Goal: Task Accomplishment & Management: Complete application form

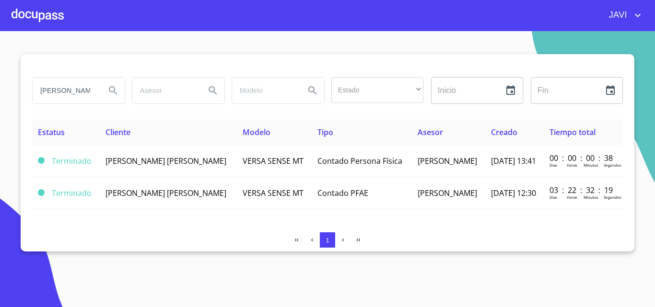
click at [34, 15] on div at bounding box center [38, 15] width 52 height 31
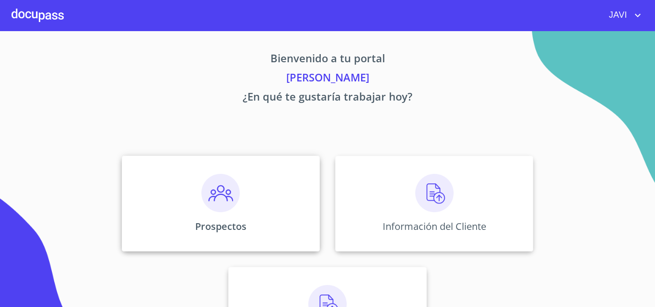
click at [218, 192] on img at bounding box center [220, 193] width 38 height 38
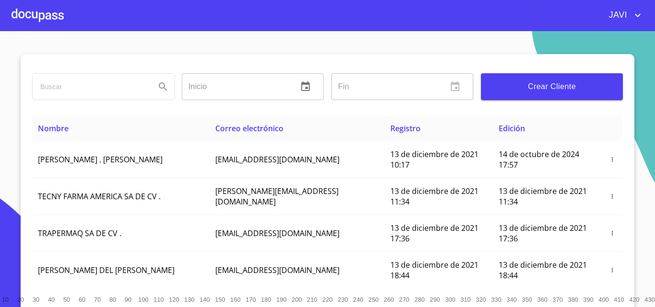
click at [73, 85] on input "search" at bounding box center [90, 87] width 115 height 26
type input "SCP"
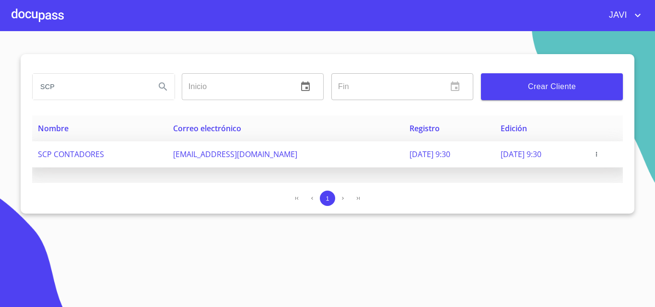
click at [599, 152] on icon "button" at bounding box center [596, 154] width 7 height 7
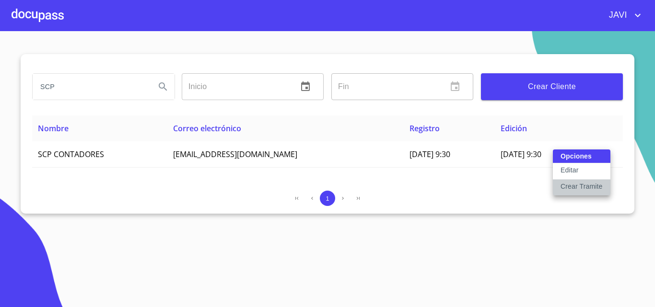
click at [583, 186] on p "Crear Tramite" at bounding box center [581, 187] width 42 height 10
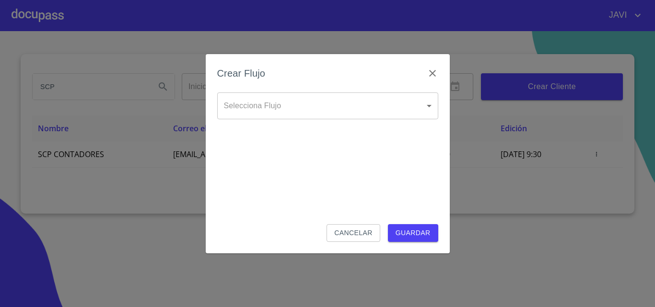
click at [251, 108] on body "JAVI SCP Inicio ​ Fin ​ Crear Cliente Nombre Correo electrónico Registro Edició…" at bounding box center [327, 153] width 655 height 307
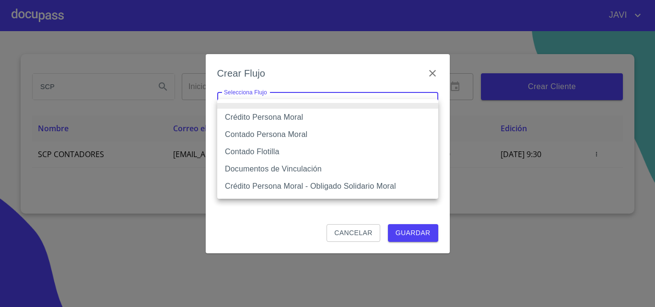
click at [258, 119] on li "Crédito Persona Moral" at bounding box center [327, 117] width 221 height 17
type input "61b135e99b8c202ad5a10319"
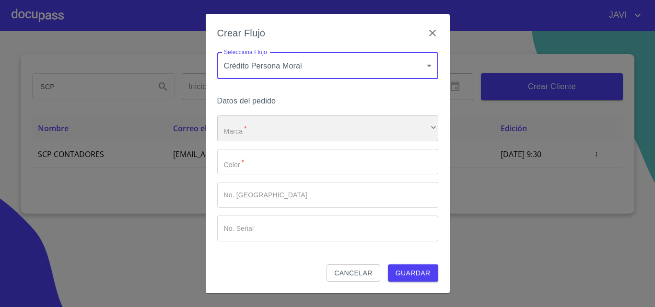
click at [363, 129] on div "​" at bounding box center [327, 128] width 221 height 26
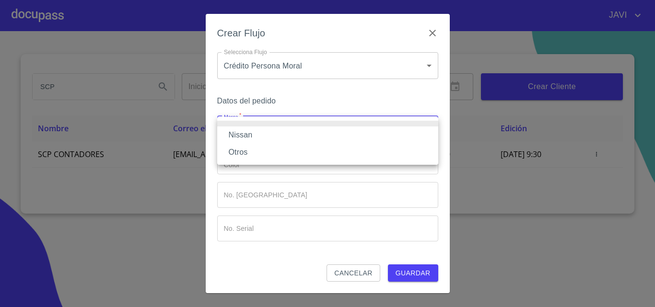
click at [242, 136] on li "Nissan" at bounding box center [327, 135] width 221 height 17
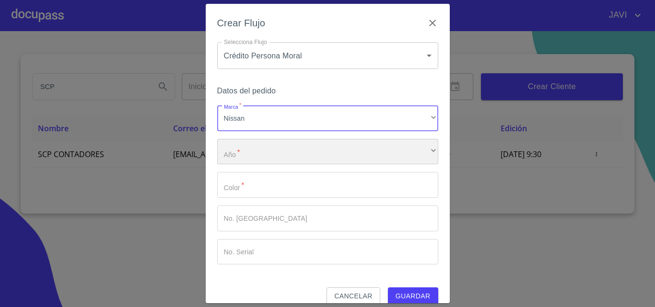
click at [269, 154] on div "​" at bounding box center [327, 152] width 221 height 26
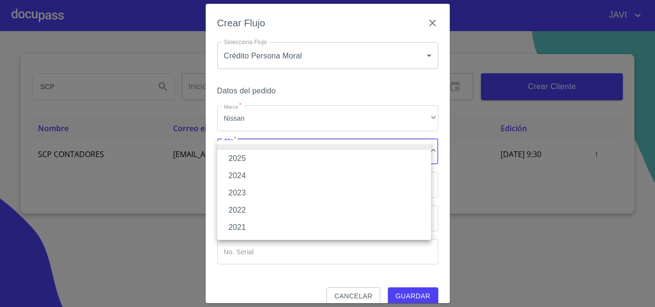
click at [235, 160] on li "2025" at bounding box center [324, 158] width 214 height 17
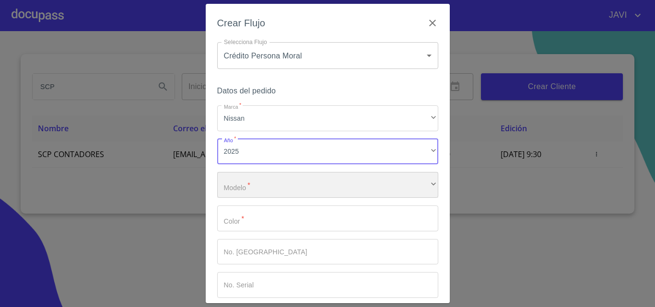
click at [315, 189] on div "​" at bounding box center [327, 185] width 221 height 26
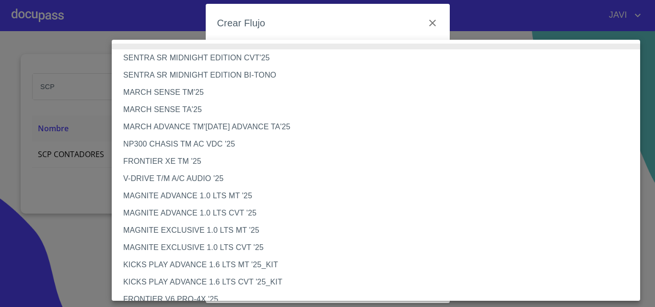
scroll to position [787, 0]
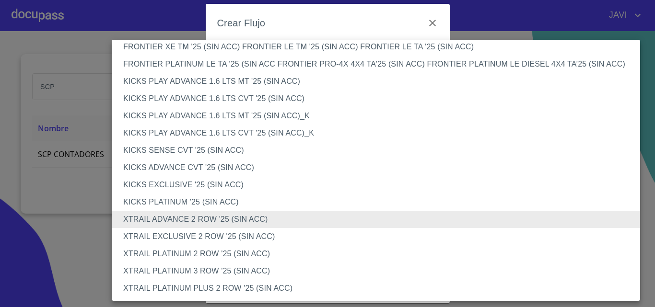
click at [234, 256] on li "XTRAIL PLATINUM 2 ROW '25 (SIN ACC)" at bounding box center [379, 253] width 535 height 17
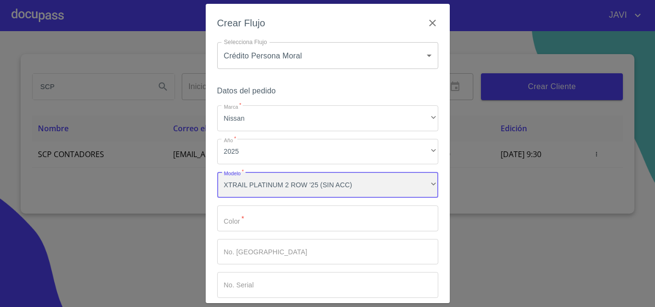
scroll to position [787, 0]
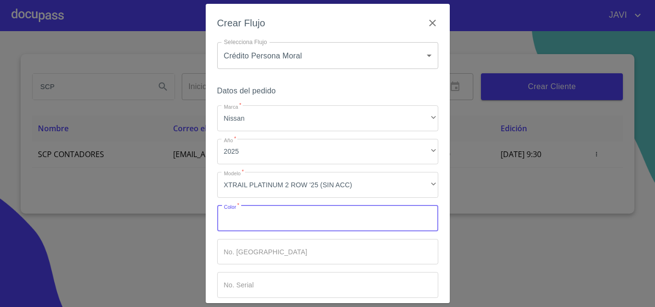
click at [284, 222] on input "Marca   *" at bounding box center [327, 219] width 221 height 26
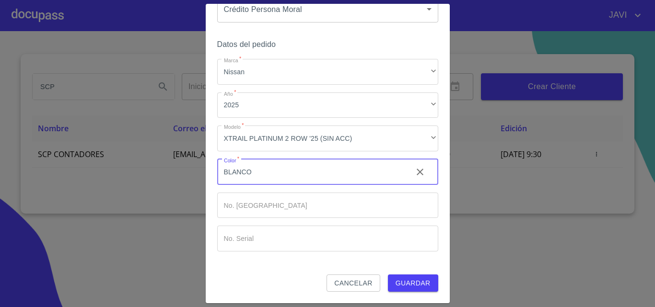
type input "BLANCO"
click at [414, 288] on span "Guardar" at bounding box center [412, 283] width 35 height 12
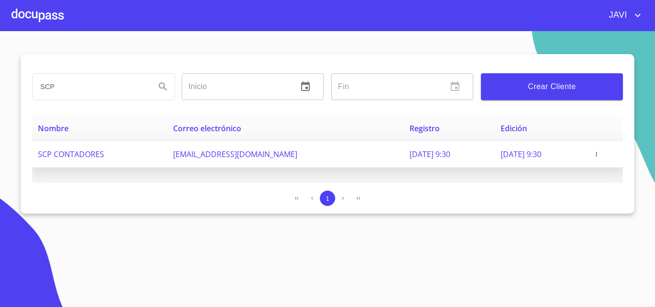
click at [599, 154] on icon "button" at bounding box center [596, 154] width 7 height 7
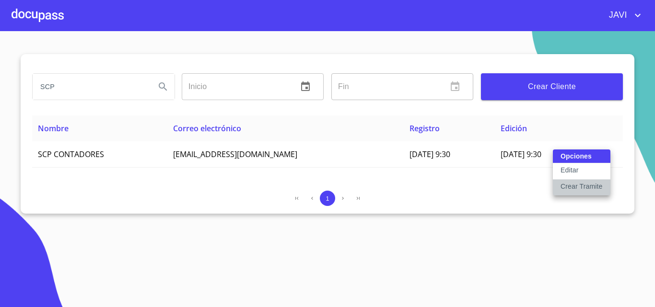
click at [595, 186] on p "Crear Tramite" at bounding box center [581, 187] width 42 height 10
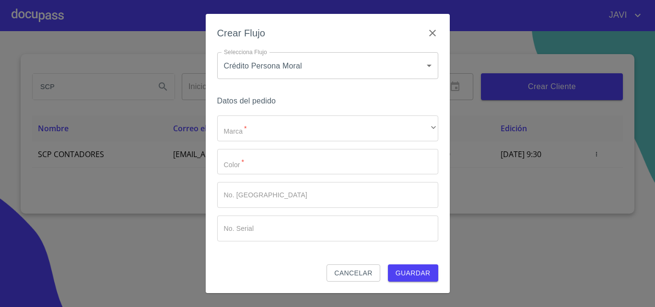
click at [349, 275] on span "Cancelar" at bounding box center [353, 273] width 38 height 12
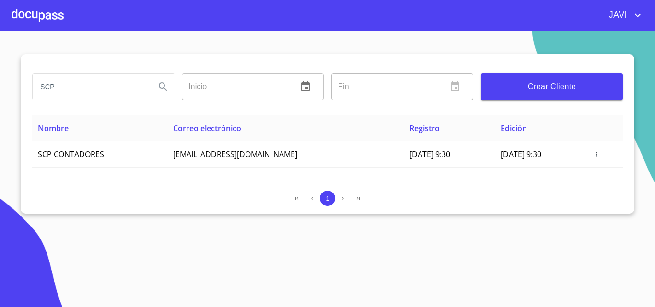
click at [47, 17] on div at bounding box center [38, 15] width 52 height 31
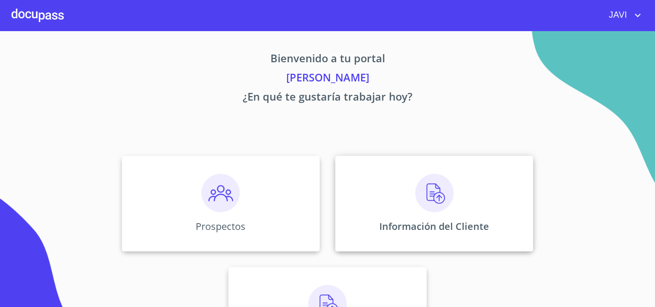
click at [428, 191] on img at bounding box center [434, 193] width 38 height 38
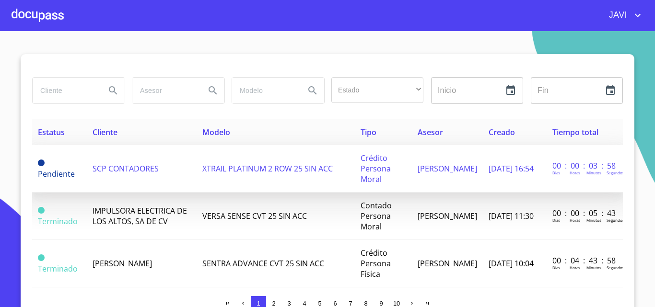
click at [238, 170] on span "XTRAIL PLATINUM 2 ROW 25 SIN ACC" at bounding box center [267, 168] width 130 height 11
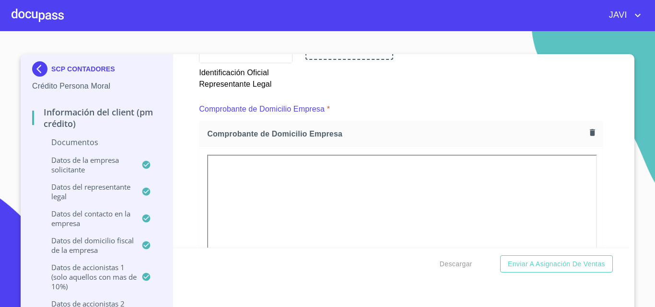
scroll to position [482, 0]
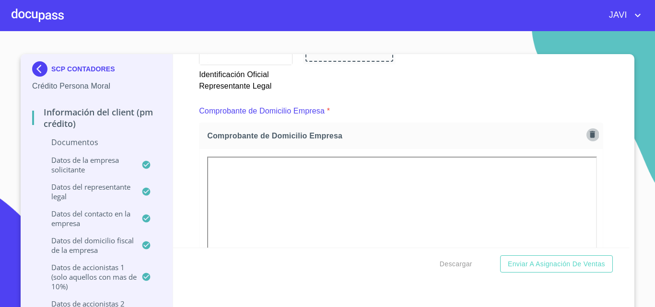
click at [588, 134] on icon "button" at bounding box center [592, 134] width 9 height 9
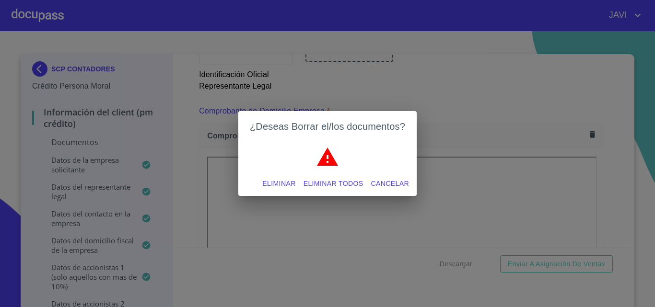
click at [333, 182] on span "Eliminar todos" at bounding box center [333, 184] width 60 height 12
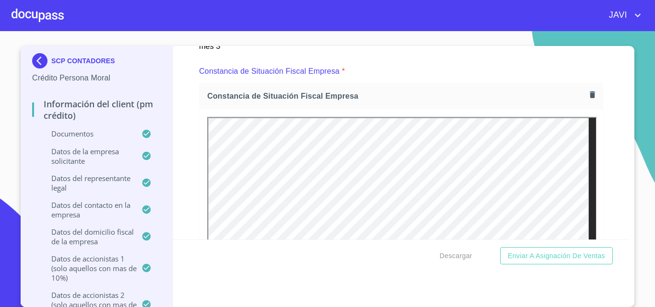
scroll to position [2207, 0]
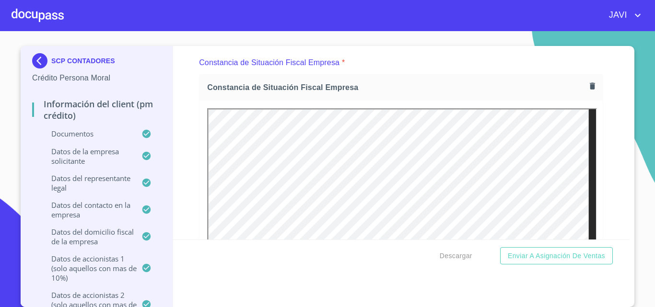
click at [589, 86] on icon "button" at bounding box center [591, 86] width 5 height 7
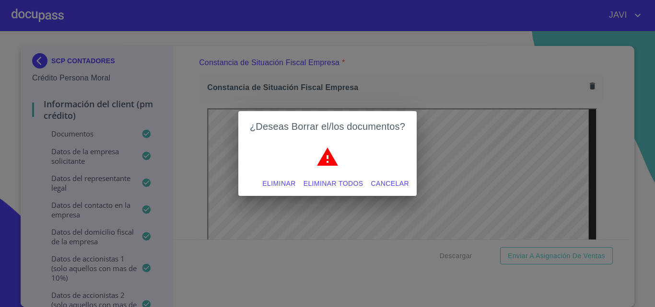
click at [341, 183] on span "Eliminar todos" at bounding box center [333, 184] width 60 height 12
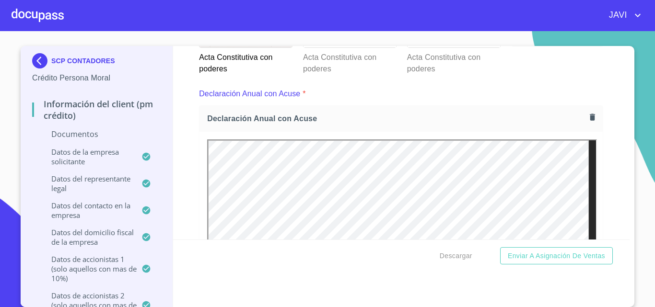
scroll to position [2782, 0]
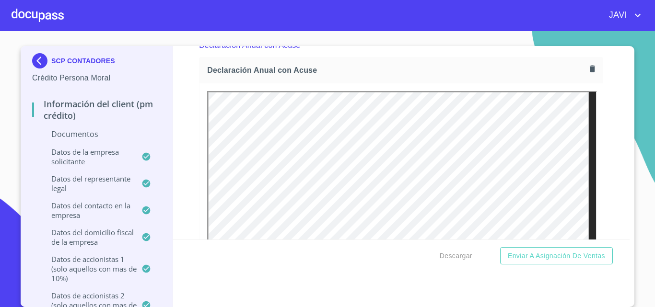
click at [589, 72] on icon "button" at bounding box center [591, 69] width 5 height 7
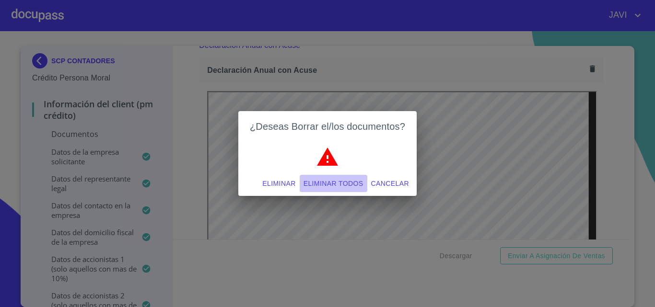
click at [340, 182] on span "Eliminar todos" at bounding box center [333, 184] width 60 height 12
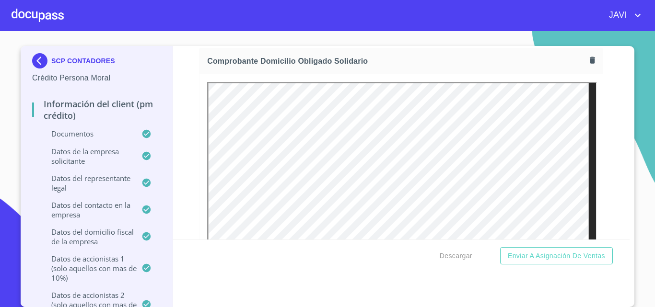
scroll to position [3932, 0]
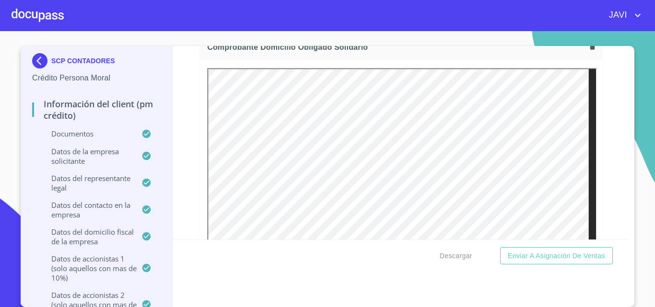
click at [589, 47] on icon "button" at bounding box center [591, 46] width 5 height 7
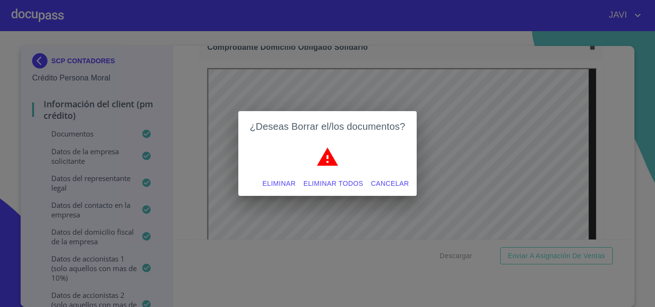
click at [327, 185] on span "Eliminar todos" at bounding box center [333, 184] width 60 height 12
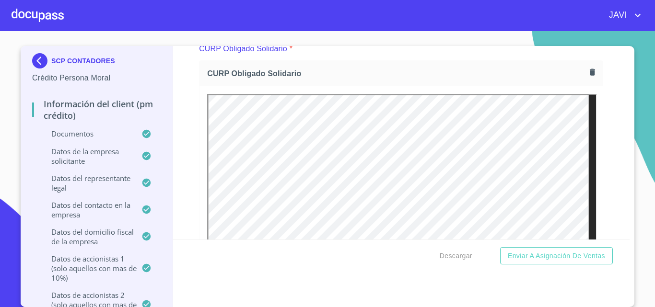
scroll to position [4309, 0]
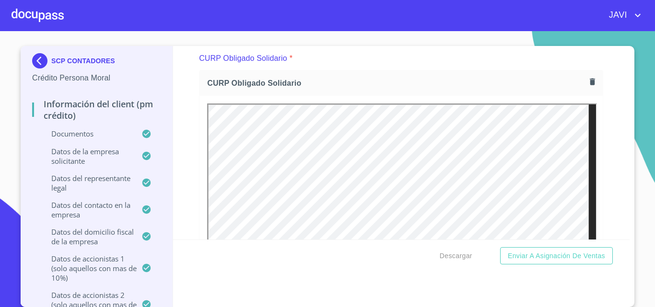
click at [589, 82] on icon "button" at bounding box center [591, 82] width 5 height 7
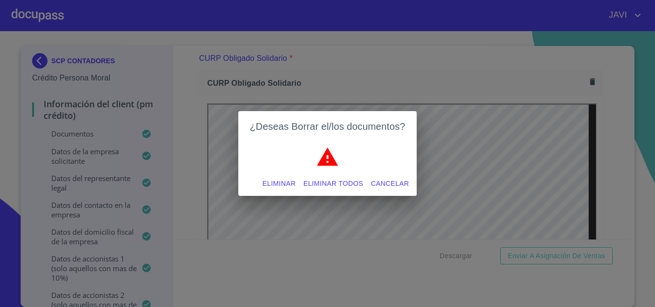
click at [334, 185] on span "Eliminar todos" at bounding box center [333, 184] width 60 height 12
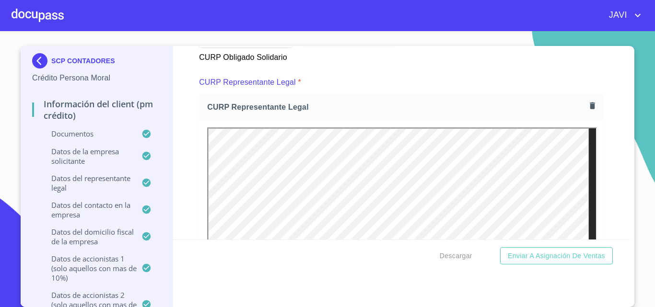
scroll to position [4740, 0]
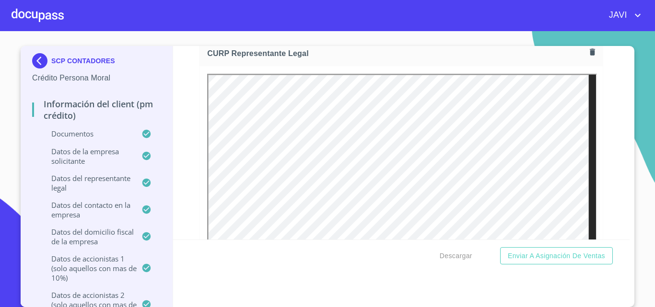
click at [589, 51] on icon "button" at bounding box center [591, 51] width 5 height 7
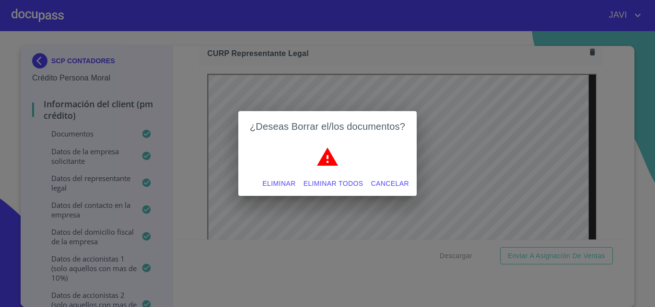
click at [341, 182] on span "Eliminar todos" at bounding box center [333, 184] width 60 height 12
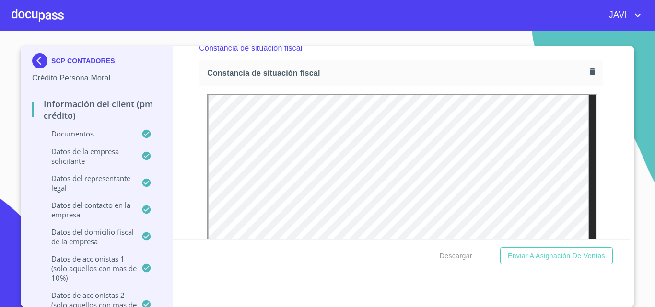
scroll to position [5123, 0]
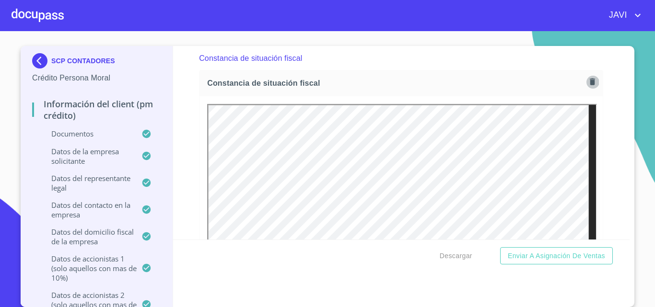
click at [589, 81] on icon "button" at bounding box center [591, 82] width 5 height 7
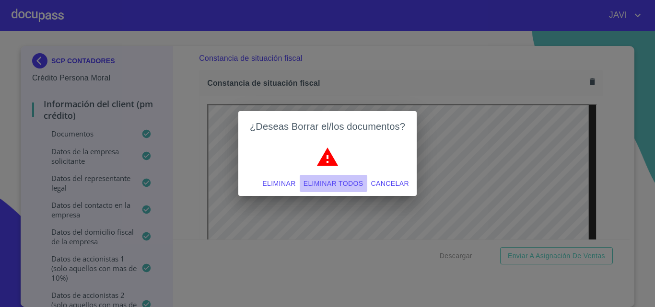
click at [332, 186] on span "Eliminar todos" at bounding box center [333, 184] width 60 height 12
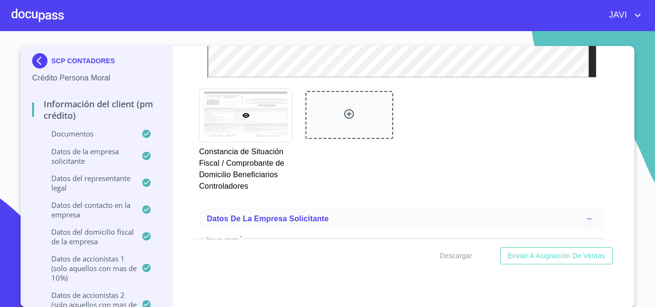
scroll to position [6705, 0]
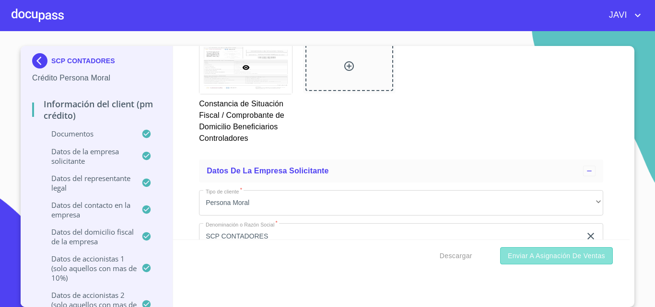
click at [547, 258] on span "Enviar a Asignación de Ventas" at bounding box center [555, 256] width 97 height 12
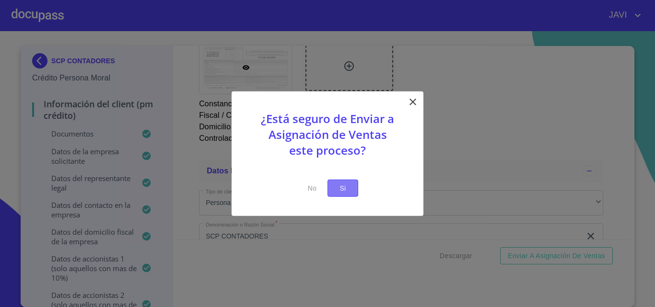
click at [341, 186] on span "Si" at bounding box center [342, 188] width 15 height 12
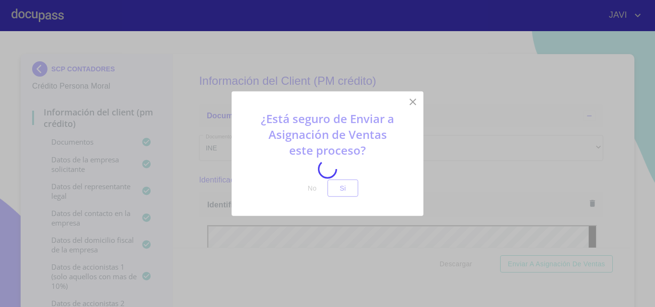
scroll to position [6705, 0]
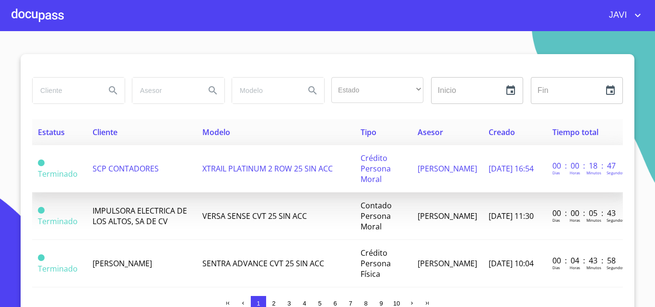
click at [248, 171] on span "XTRAIL PLATINUM 2 ROW 25 SIN ACC" at bounding box center [267, 168] width 130 height 11
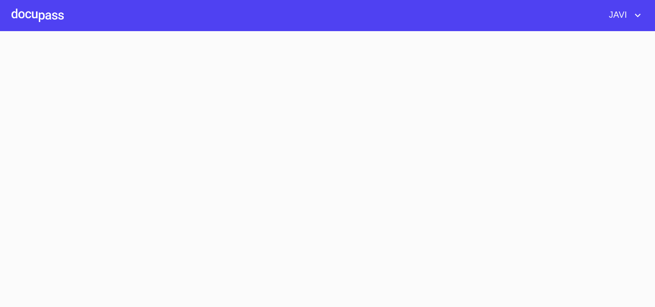
click at [248, 171] on section at bounding box center [327, 169] width 655 height 276
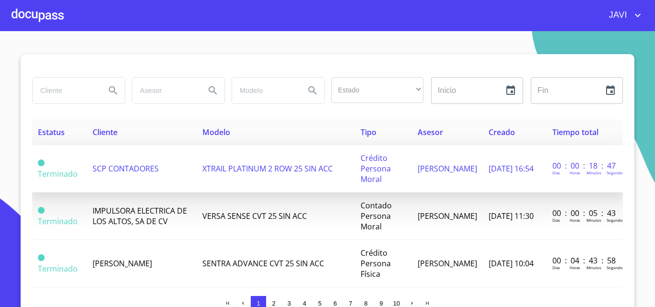
click at [224, 169] on span "XTRAIL PLATINUM 2 ROW 25 SIN ACC" at bounding box center [267, 168] width 130 height 11
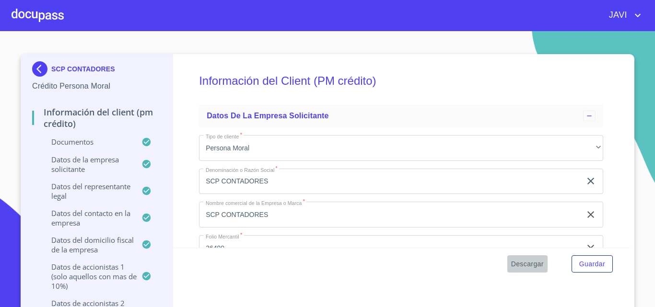
click at [524, 266] on span "Descargar" at bounding box center [527, 264] width 33 height 12
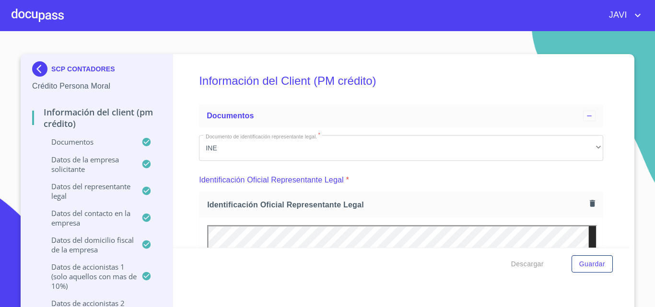
click at [34, 20] on div at bounding box center [38, 15] width 52 height 31
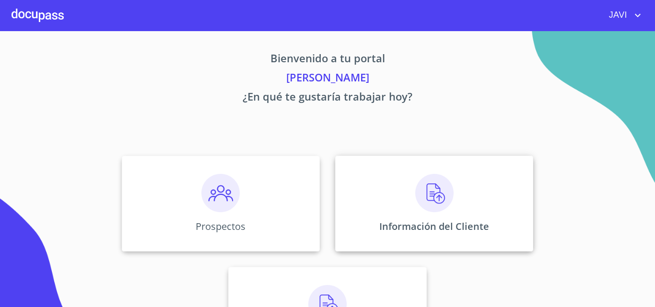
click at [422, 192] on img at bounding box center [434, 193] width 38 height 38
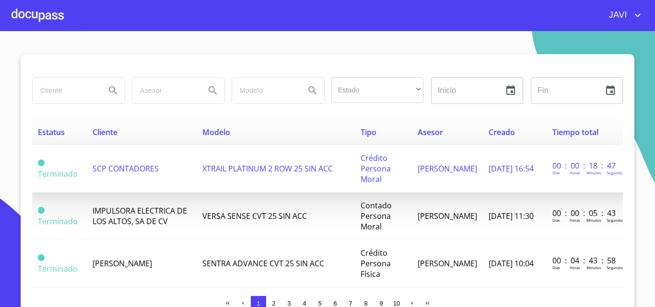
click at [127, 171] on span "SCP CONTADORES" at bounding box center [125, 168] width 66 height 11
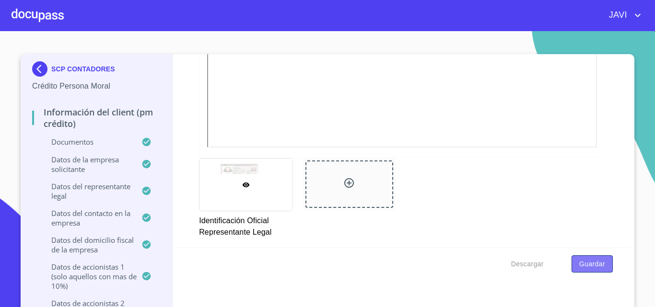
click at [589, 264] on span "Guardar" at bounding box center [592, 264] width 26 height 12
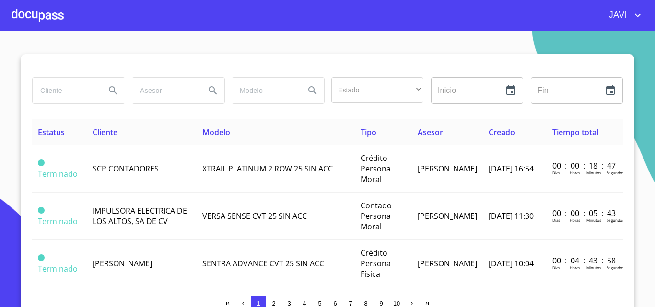
click at [41, 18] on div at bounding box center [38, 15] width 52 height 31
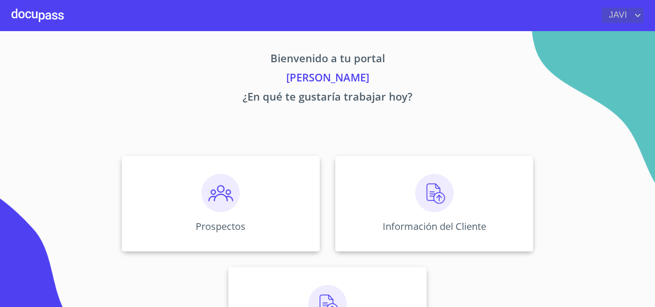
click at [635, 15] on icon "account of current user" at bounding box center [637, 15] width 6 height 3
click at [634, 16] on li "Salir" at bounding box center [627, 20] width 31 height 17
click at [42, 16] on div at bounding box center [38, 15] width 52 height 31
click at [222, 188] on img at bounding box center [220, 193] width 38 height 38
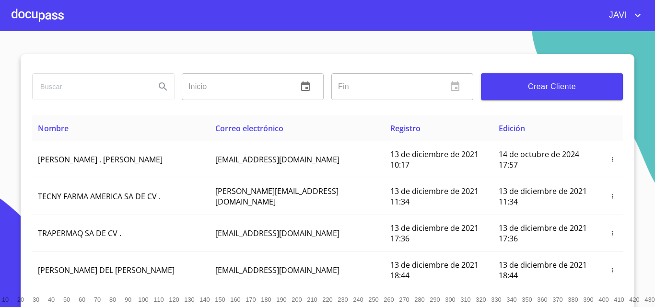
click at [70, 80] on input "search" at bounding box center [90, 87] width 115 height 26
type input "R"
type input "[PERSON_NAME] [PERSON_NAME]"
click at [161, 86] on icon "Search" at bounding box center [163, 86] width 8 height 8
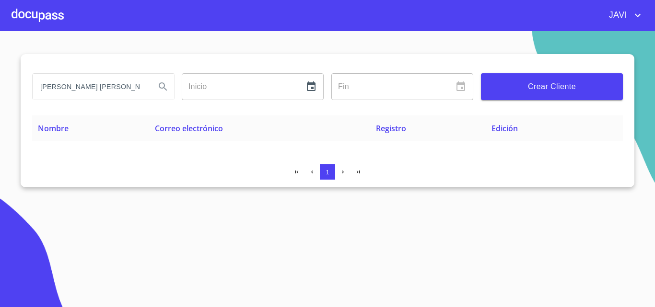
click at [57, 86] on input "[PERSON_NAME] [PERSON_NAME]" at bounding box center [90, 87] width 115 height 26
click at [29, 17] on div at bounding box center [38, 15] width 52 height 31
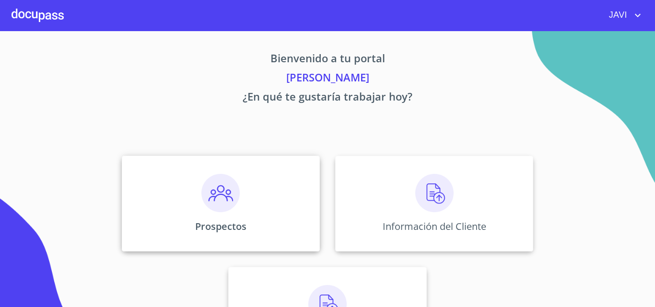
click at [220, 190] on img at bounding box center [220, 193] width 38 height 38
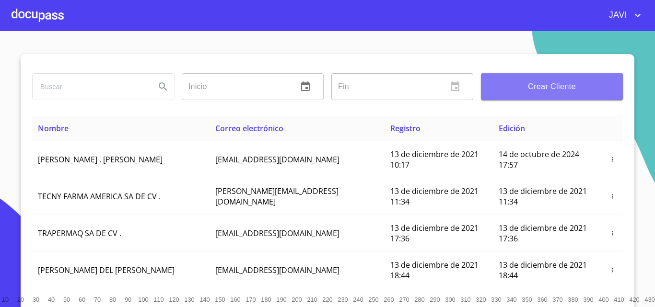
click at [556, 86] on span "Crear Cliente" at bounding box center [551, 86] width 127 height 13
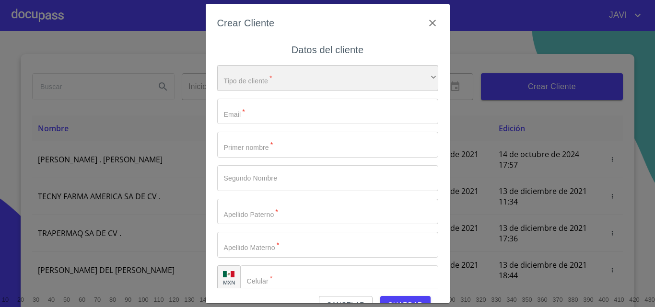
click at [286, 81] on div "​" at bounding box center [327, 78] width 221 height 26
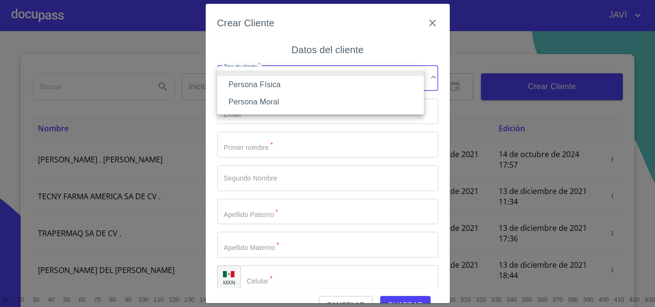
click at [268, 85] on li "Persona Física" at bounding box center [320, 84] width 207 height 17
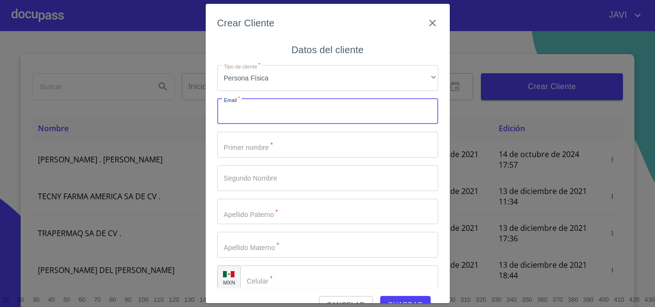
click at [265, 115] on input "Tipo de cliente   *" at bounding box center [327, 112] width 221 height 26
type input "[EMAIL_ADDRESS][DOMAIN_NAME]"
click at [266, 150] on input "Tipo de cliente   *" at bounding box center [327, 145] width 221 height 26
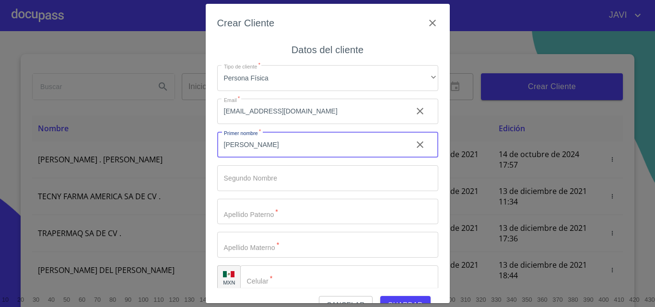
type input "[PERSON_NAME]"
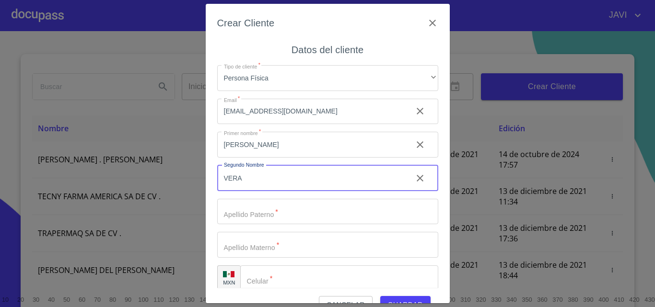
type input "VERA"
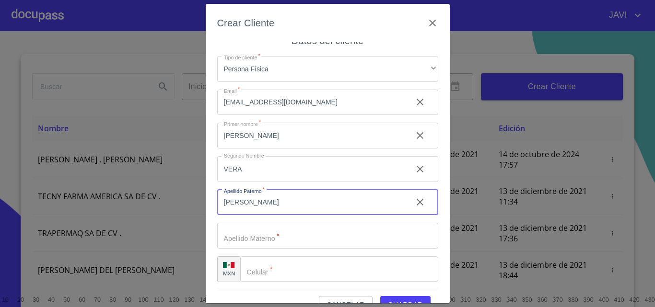
scroll to position [11, 0]
type input "[PERSON_NAME]"
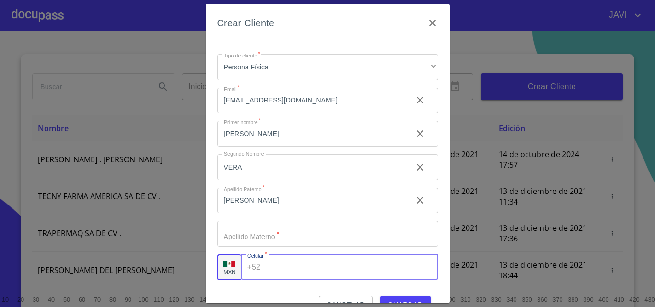
click at [269, 271] on input "Tipo de cliente   *" at bounding box center [350, 267] width 173 height 26
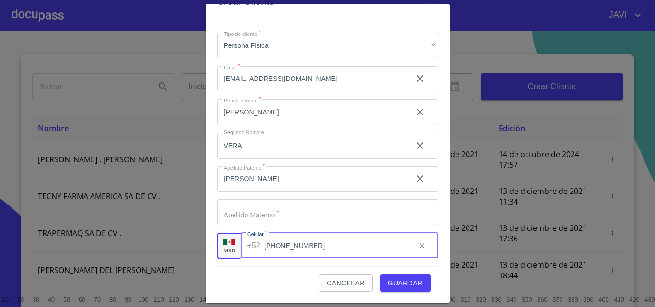
type input "[PHONE_NUMBER]"
click at [402, 284] on span "Guardar" at bounding box center [405, 283] width 35 height 12
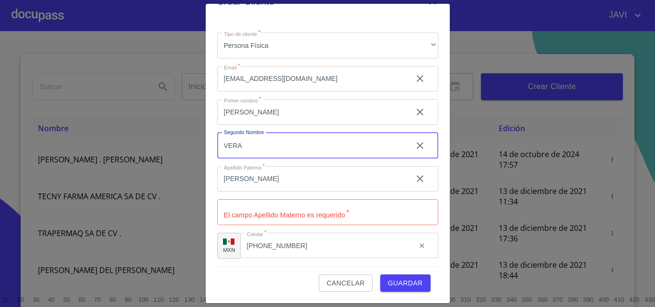
click at [247, 147] on input "VERA" at bounding box center [310, 146] width 187 height 26
type input "V"
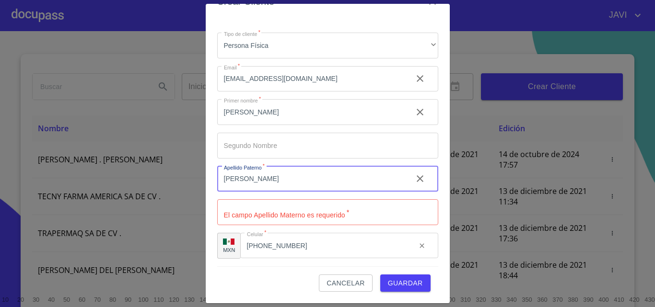
click at [256, 177] on input "[PERSON_NAME]" at bounding box center [310, 179] width 187 height 26
type input "B"
type input "VERA"
click at [258, 214] on input "Tipo de cliente   *" at bounding box center [327, 212] width 221 height 26
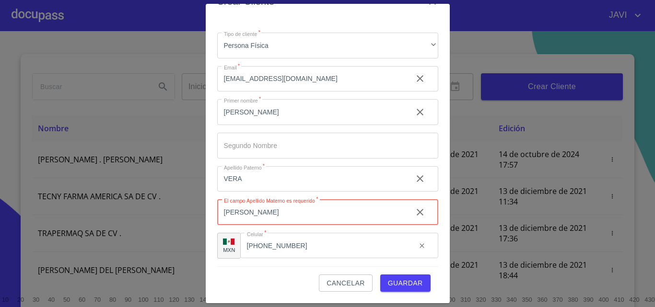
type input "[PERSON_NAME]"
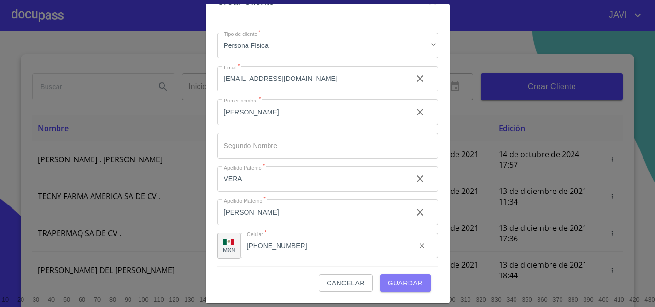
click at [397, 281] on span "Guardar" at bounding box center [405, 283] width 35 height 12
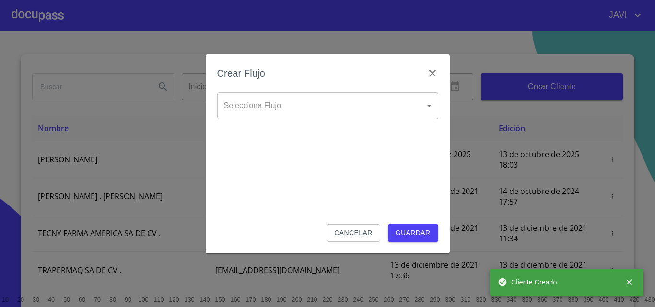
click at [332, 105] on body "JAVI Inicio ​ Fin ​ Crear Cliente Nombre Correo electrónico Registro Edición [P…" at bounding box center [327, 153] width 655 height 307
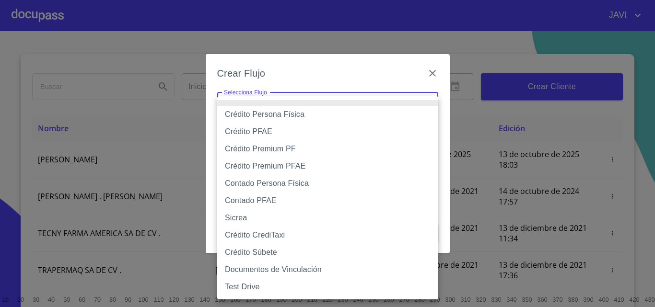
click at [266, 184] on li "Contado Persona Física" at bounding box center [327, 183] width 221 height 17
type input "61b10eea9b8c202ad57ac5da"
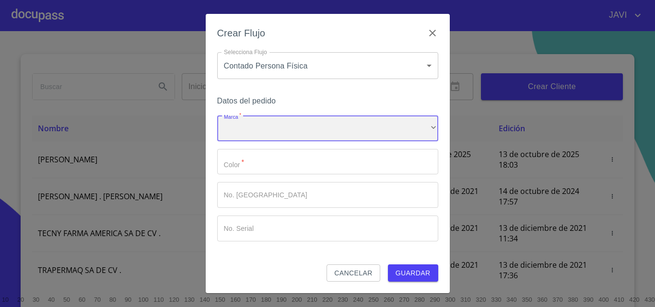
click at [259, 126] on div "​" at bounding box center [327, 128] width 221 height 26
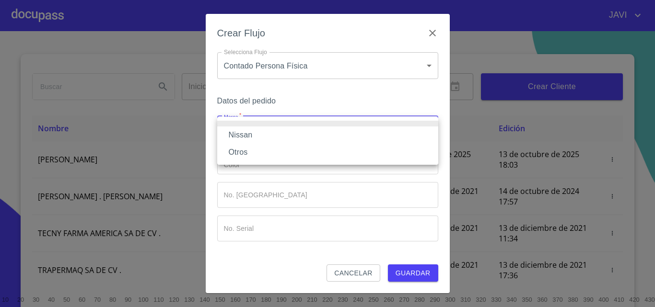
click at [235, 134] on li "Nissan" at bounding box center [327, 135] width 221 height 17
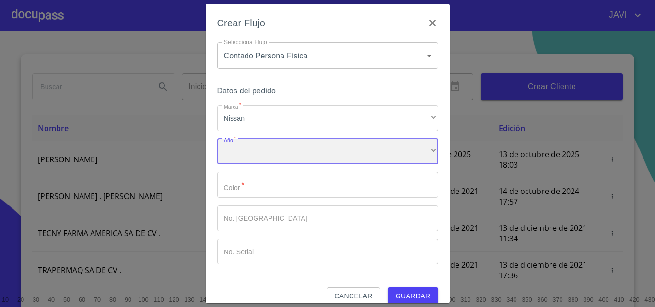
click at [260, 157] on div "​" at bounding box center [327, 152] width 221 height 26
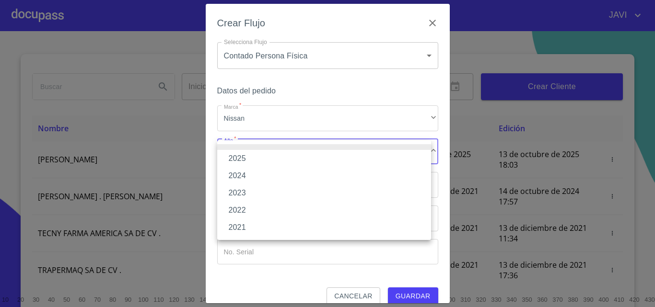
click at [243, 154] on li "2025" at bounding box center [324, 158] width 214 height 17
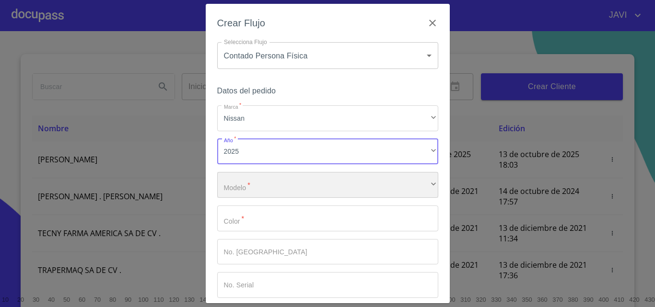
click at [271, 186] on div "​" at bounding box center [327, 185] width 221 height 26
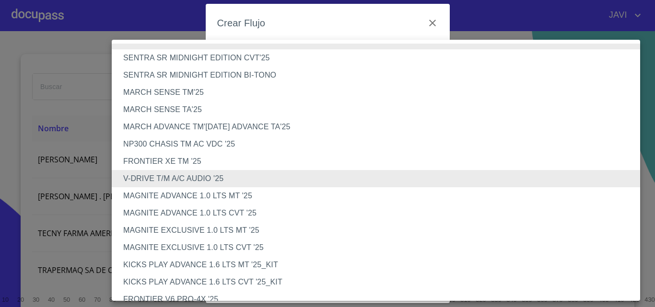
scroll to position [250, 0]
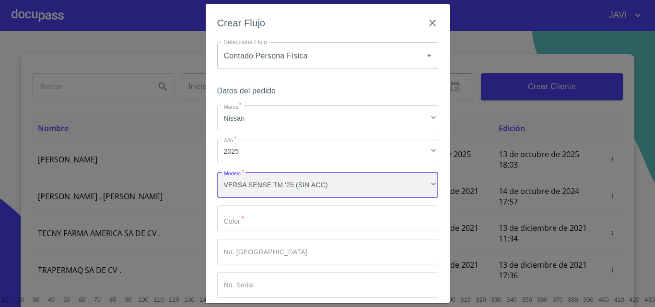
click at [271, 186] on div "VERSA SENSE TM '25 (SIN ACC)" at bounding box center [327, 185] width 221 height 26
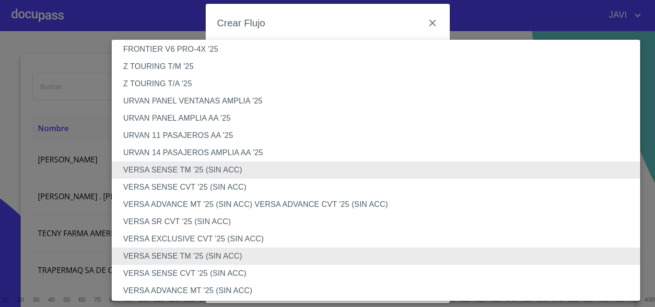
click at [174, 172] on li "VERSA SENSE TM '25 (SIN ACC)" at bounding box center [379, 169] width 535 height 17
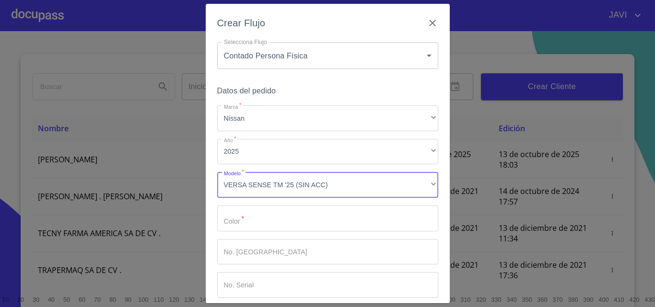
click at [251, 219] on input "Marca   *" at bounding box center [327, 219] width 221 height 26
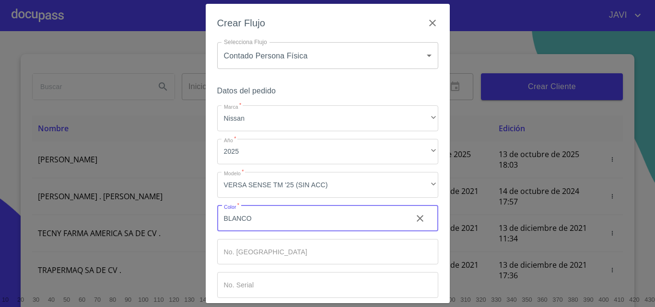
scroll to position [46, 0]
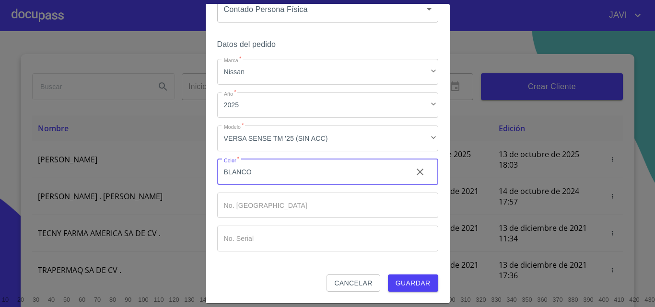
type input "BLANCO"
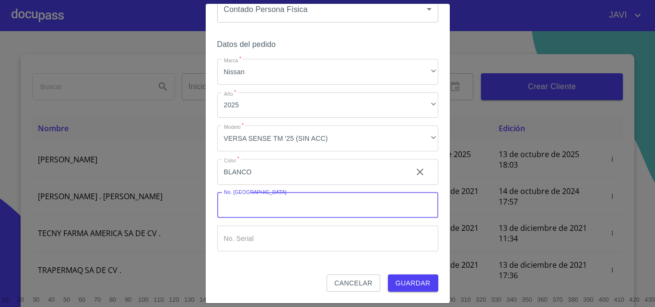
click at [247, 204] on input "Marca   *" at bounding box center [327, 206] width 221 height 26
type input "11950"
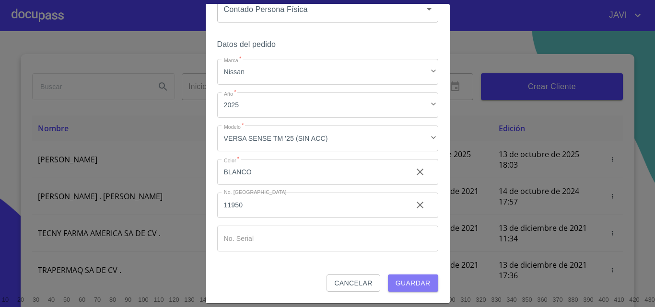
click at [410, 284] on span "Guardar" at bounding box center [412, 283] width 35 height 12
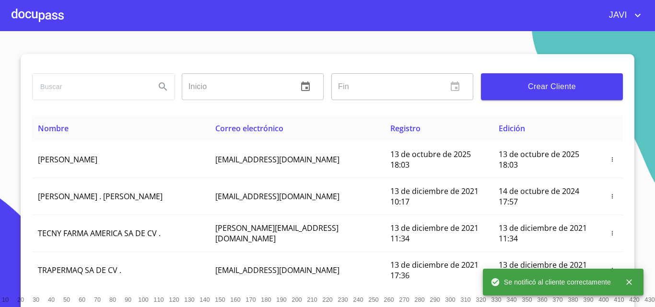
click at [37, 18] on div at bounding box center [38, 15] width 52 height 31
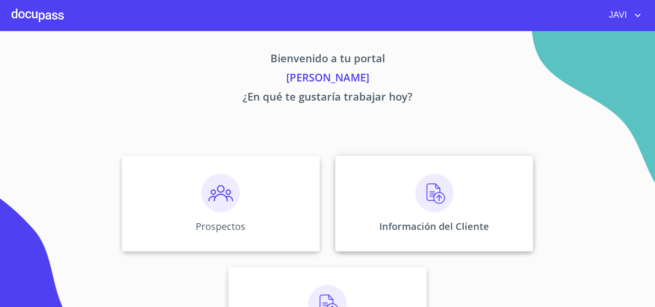
click at [426, 192] on img at bounding box center [434, 193] width 38 height 38
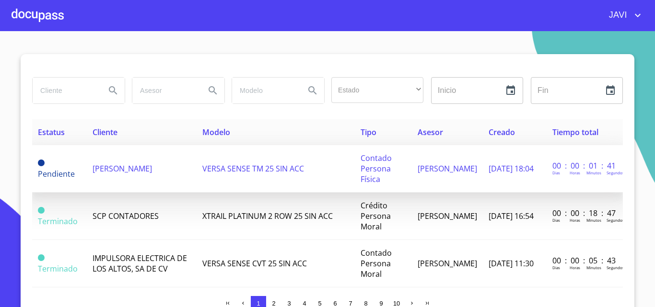
click at [152, 167] on span "[PERSON_NAME]" at bounding box center [121, 168] width 59 height 11
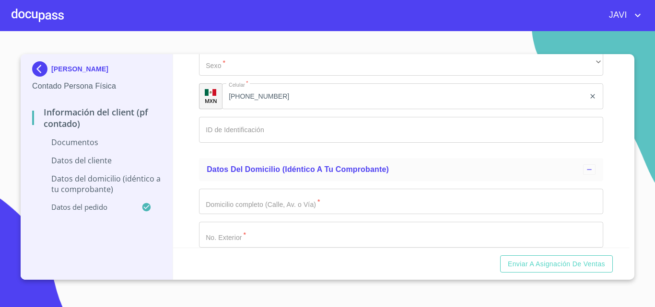
scroll to position [1581, 0]
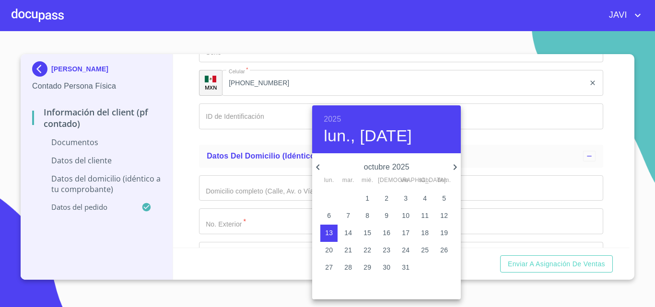
click at [330, 118] on h6 "2025" at bounding box center [331, 119] width 17 height 13
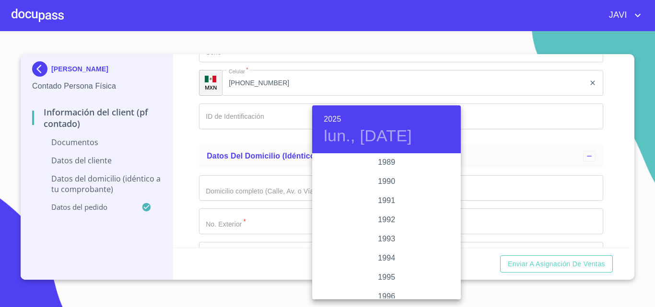
scroll to position [1325, 0]
click at [384, 179] on div "1995" at bounding box center [386, 181] width 149 height 19
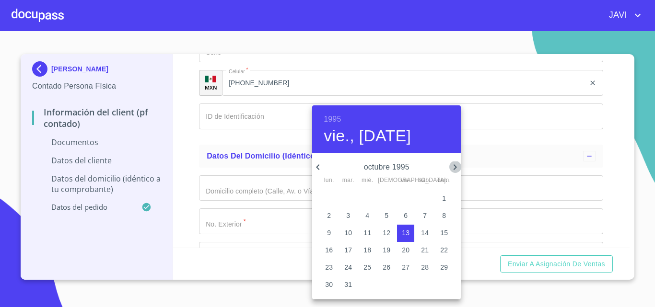
click at [453, 167] on icon "button" at bounding box center [455, 167] width 12 height 12
click at [388, 232] on p "16" at bounding box center [386, 233] width 8 height 10
type input "16 de nov. de 1995"
click at [186, 166] on div at bounding box center [327, 153] width 655 height 307
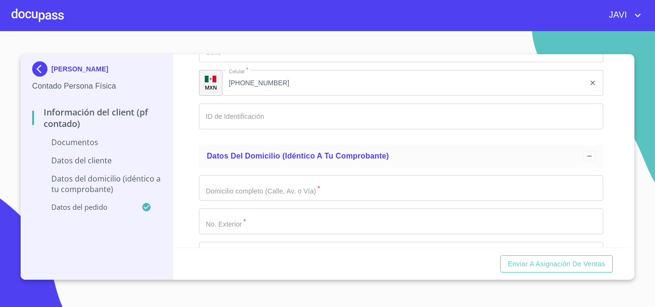
click at [231, 160] on div "1995 jue., [DATE] noviembre 1995 lun. mar. mié. jue. vie. sáb. dom. 30 31 1 2 3…" at bounding box center [327, 153] width 655 height 307
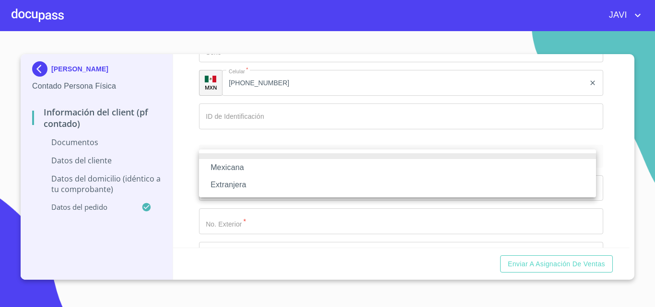
click at [232, 165] on li "Mexicana" at bounding box center [397, 167] width 397 height 17
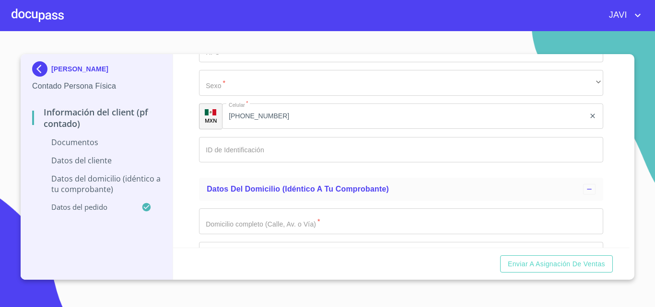
type input "[GEOGRAPHIC_DATA]"
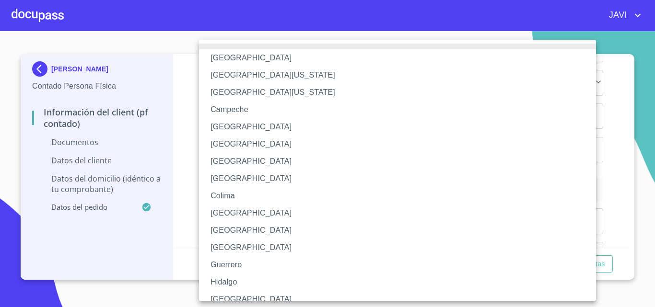
click at [219, 284] on li "Hidalgo" at bounding box center [401, 282] width 404 height 17
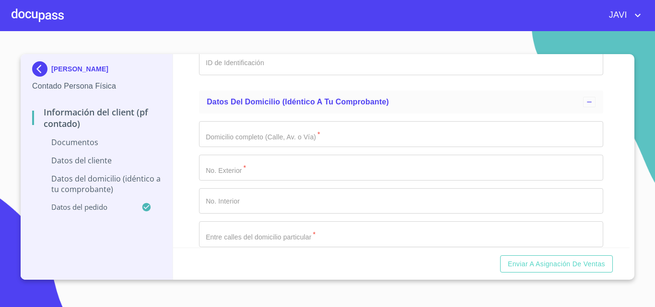
scroll to position [1677, 0]
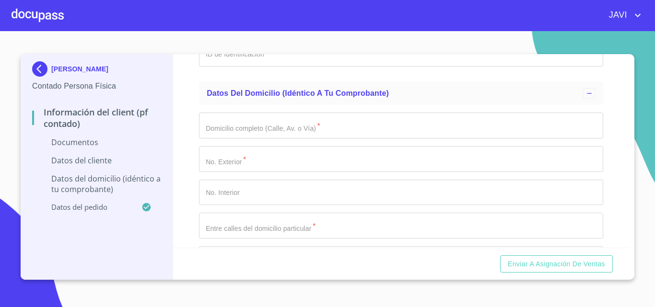
type input "VEBR951116HPLRRM00"
type input "VEBR951116"
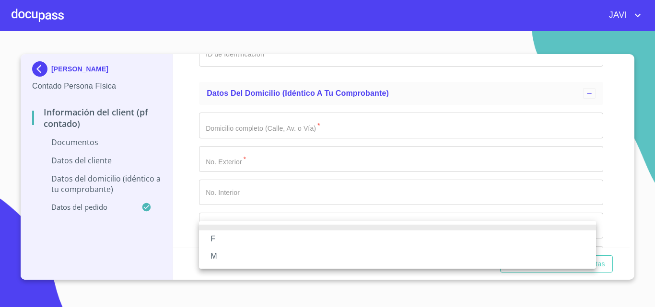
click at [215, 256] on li "M" at bounding box center [397, 256] width 397 height 17
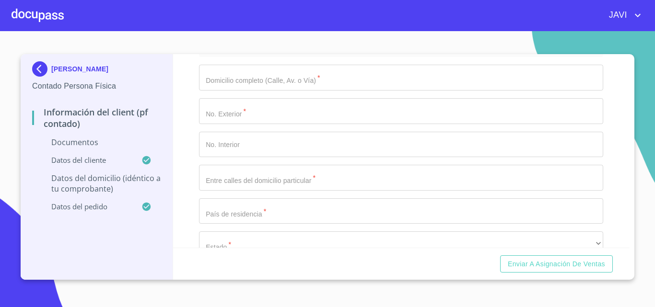
scroll to position [1773, 0]
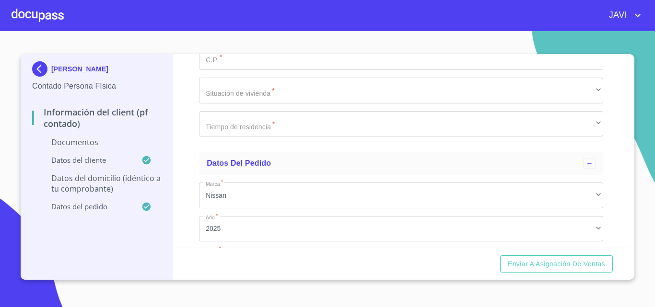
scroll to position [1917, 0]
type input "2790793681"
type input "CIRCUITO DEL NISPERO"
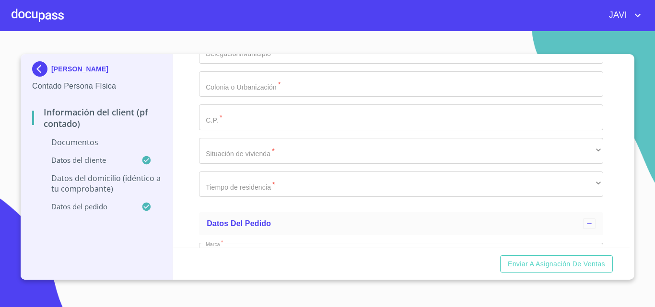
scroll to position [1965, 0]
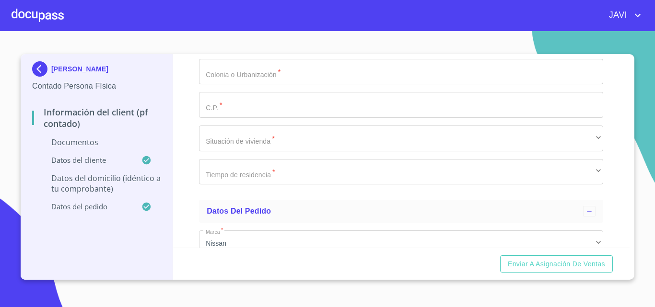
type input "103"
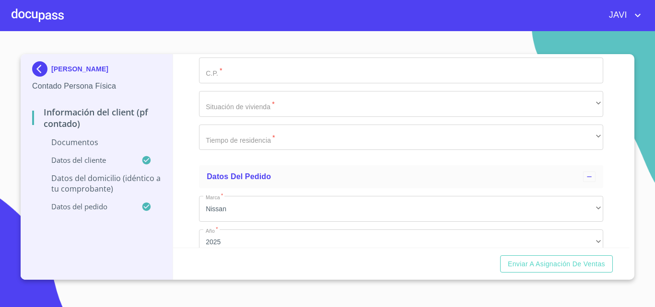
scroll to position [2013, 0]
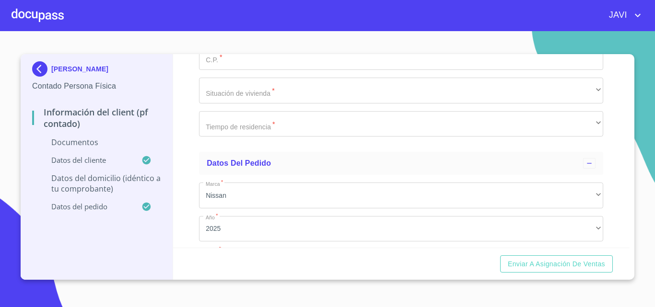
type input "[GEOGRAPHIC_DATA]"
drag, startPoint x: 184, startPoint y: 204, endPoint x: 223, endPoint y: 206, distance: 38.4
click at [184, 204] on div "Información del Client (PF contado) Documentos Documento de identificación   * …" at bounding box center [401, 151] width 457 height 194
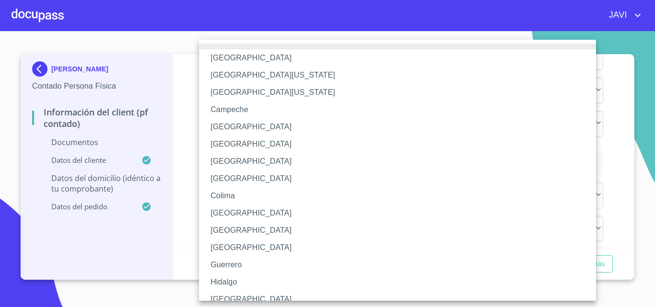
scroll to position [7, 0]
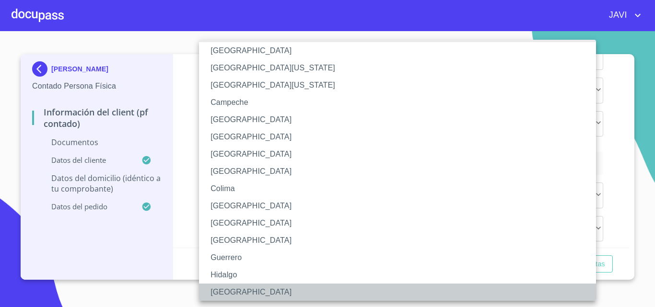
click at [228, 293] on li "[GEOGRAPHIC_DATA]" at bounding box center [401, 292] width 404 height 17
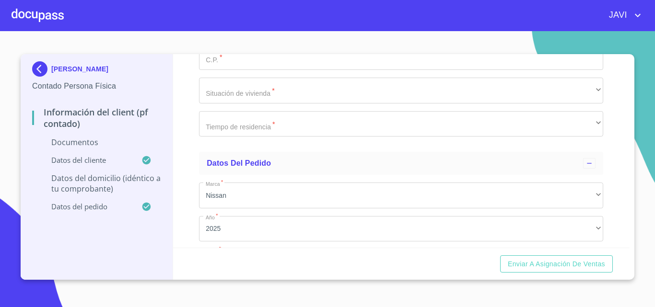
scroll to position [2061, 0]
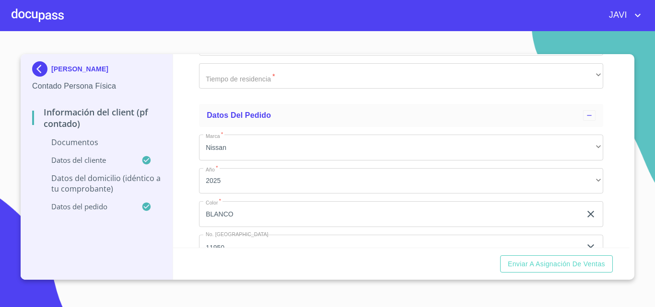
type input "TLAJOMULCO DE ZUÑIGA"
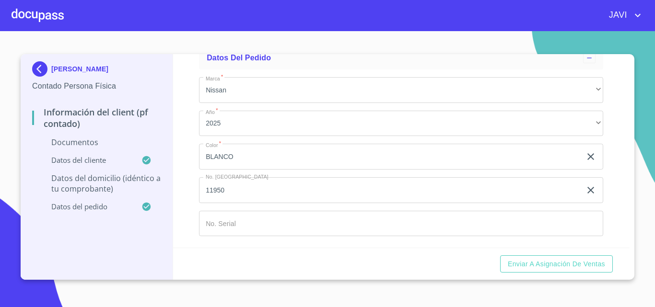
scroll to position [2204, 0]
type input "ALTUS BOSQUES"
type input "45654"
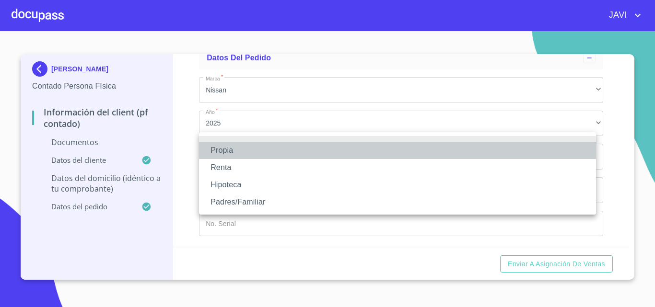
click at [231, 150] on li "Propia" at bounding box center [397, 150] width 397 height 17
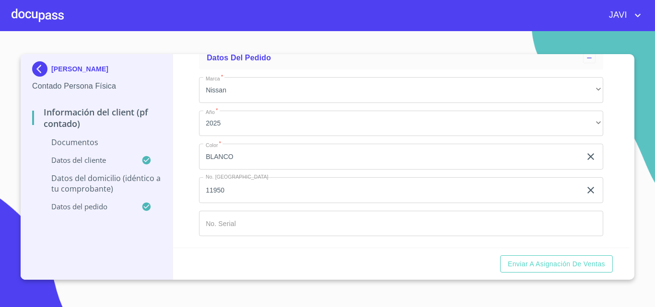
type input "$2,500,000"
click at [247, 31] on div "​" at bounding box center [401, 18] width 404 height 26
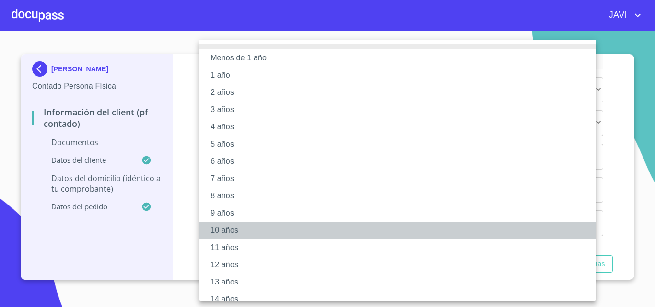
click at [222, 230] on li "10 años" at bounding box center [401, 230] width 404 height 17
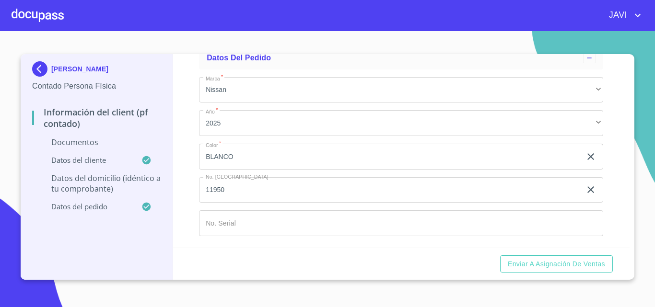
scroll to position [2396, 0]
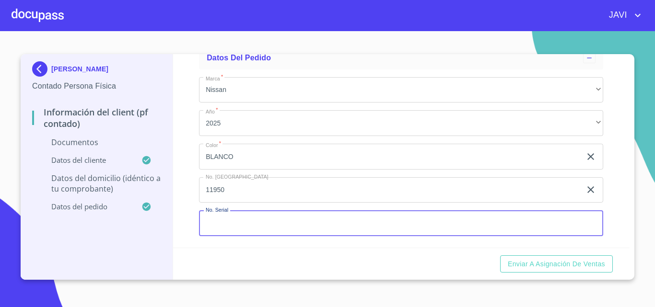
click at [236, 228] on input "Documento de identificación   *" at bounding box center [401, 223] width 404 height 26
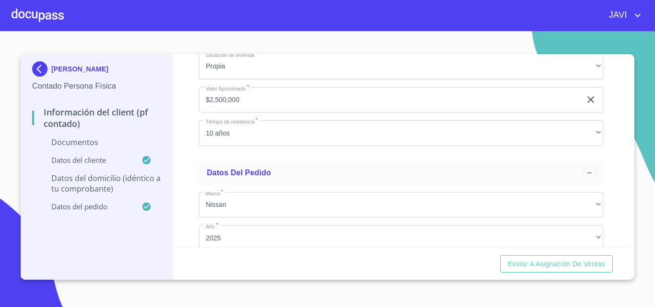
scroll to position [1965, 0]
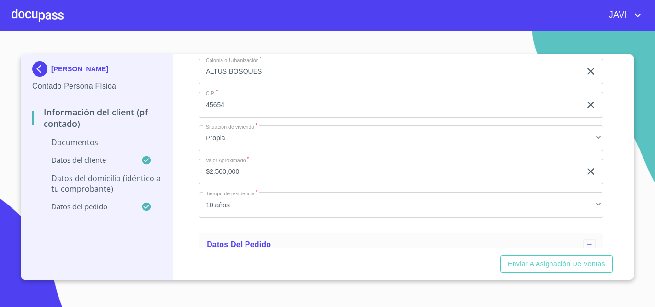
type input "[US_VEHICLE_IDENTIFICATION_NUMBER]"
type input "[GEOGRAPHIC_DATA]"
click at [178, 146] on div "Información del Client (PF contado) Documentos Documento de identificación   * …" at bounding box center [401, 151] width 457 height 194
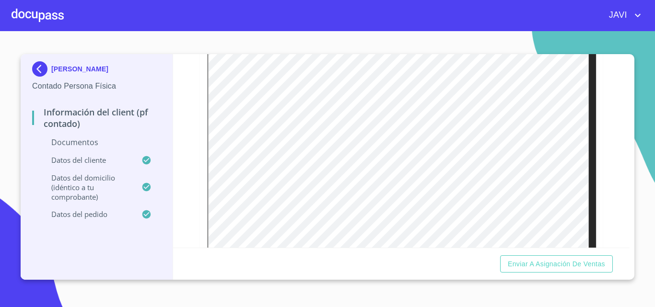
scroll to position [192, 0]
click at [36, 15] on div at bounding box center [38, 15] width 52 height 31
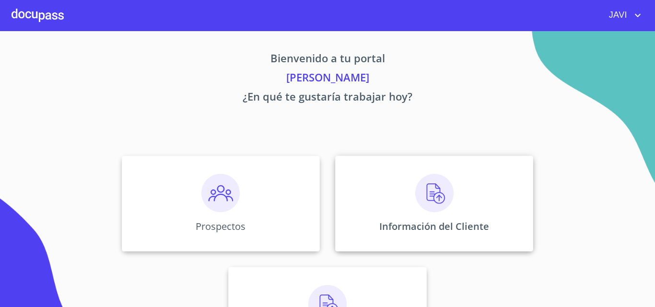
click at [430, 197] on img at bounding box center [434, 193] width 38 height 38
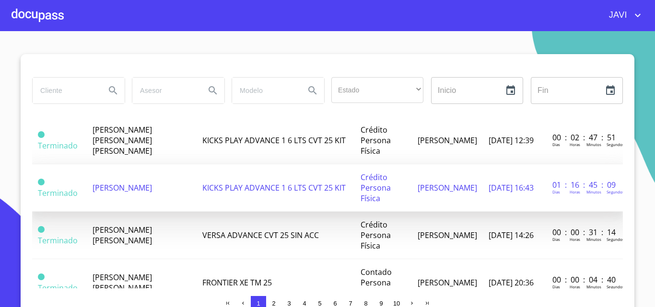
scroll to position [240, 0]
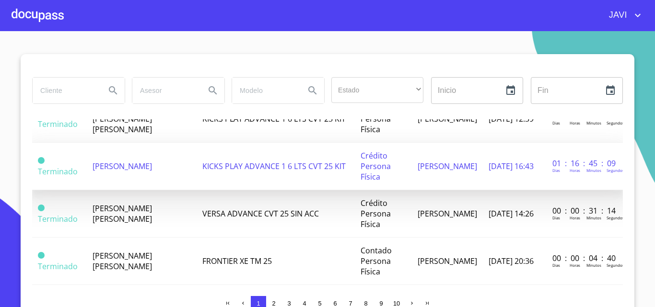
click at [131, 163] on span "[PERSON_NAME]" at bounding box center [121, 166] width 59 height 11
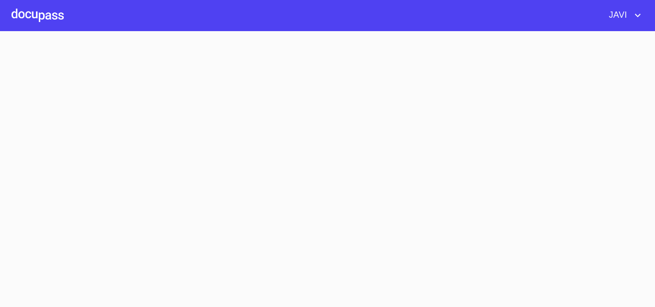
click at [131, 163] on section at bounding box center [327, 169] width 655 height 276
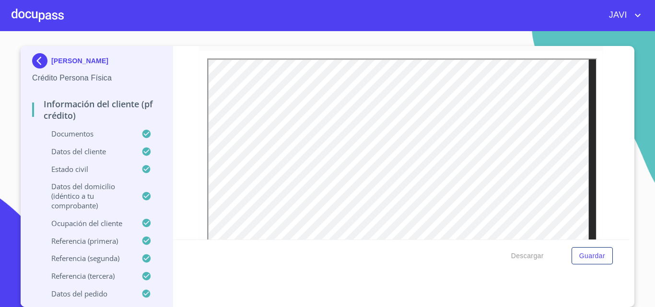
scroll to position [575, 0]
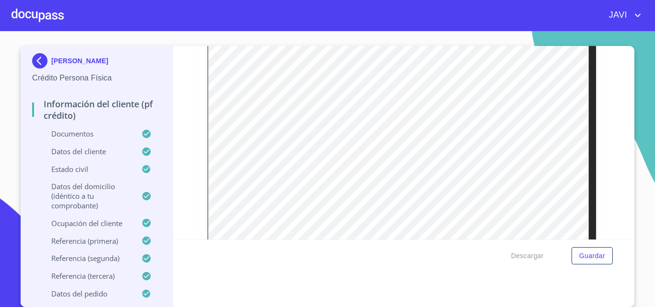
click at [29, 12] on div at bounding box center [38, 15] width 52 height 31
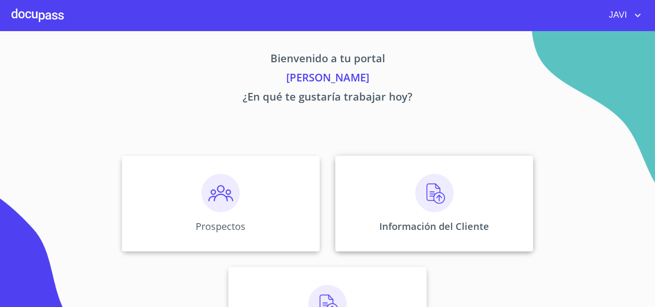
click at [428, 188] on img at bounding box center [434, 193] width 38 height 38
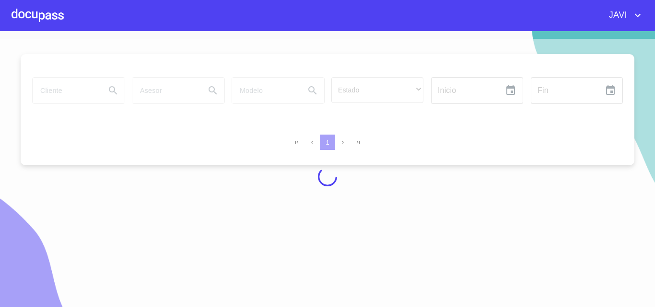
click at [56, 89] on div at bounding box center [327, 177] width 655 height 276
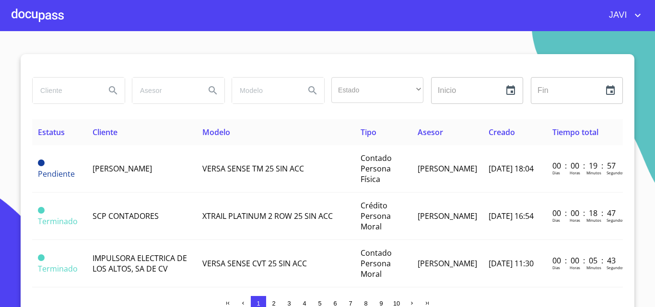
scroll to position [8, 0]
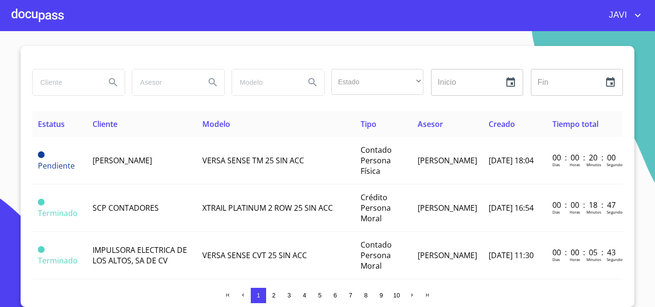
click at [55, 82] on input "search" at bounding box center [65, 82] width 65 height 26
type input "[PERSON_NAME]"
click at [107, 81] on icon "Search" at bounding box center [113, 83] width 12 height 12
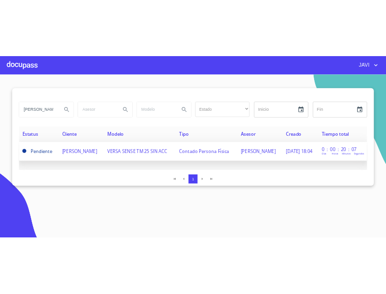
scroll to position [0, 0]
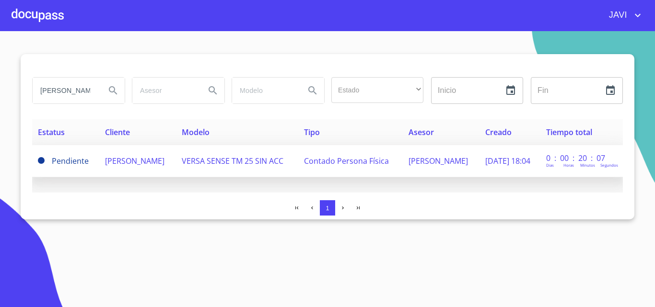
click at [232, 161] on span "VERSA SENSE TM 25 SIN ACC" at bounding box center [233, 161] width 102 height 11
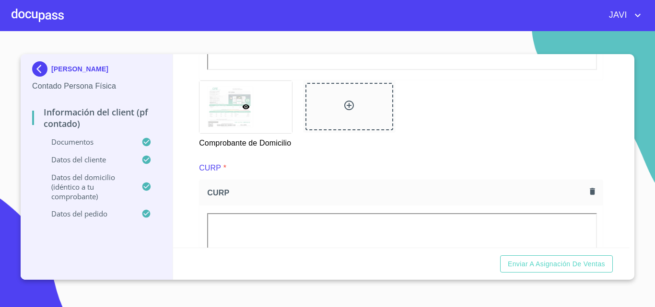
scroll to position [863, 0]
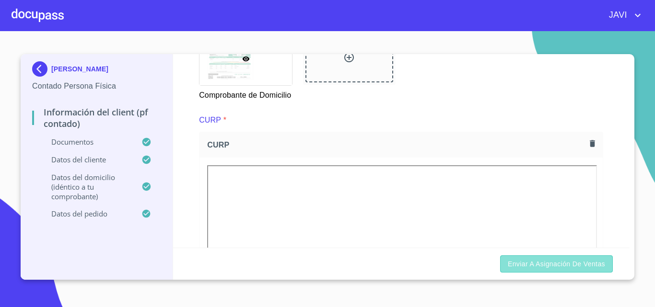
click at [558, 265] on span "Enviar a Asignación de Ventas" at bounding box center [555, 264] width 97 height 12
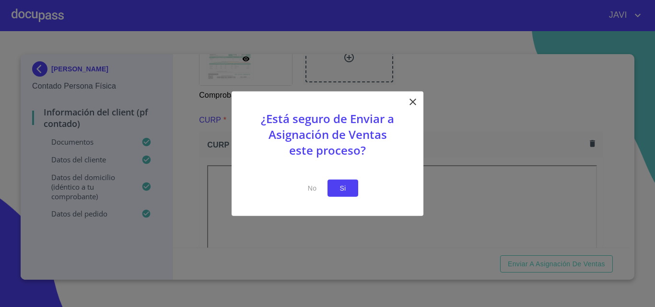
click at [338, 187] on span "Si" at bounding box center [342, 188] width 15 height 12
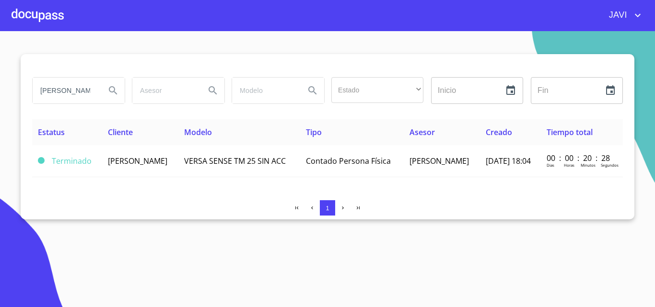
click at [40, 15] on div at bounding box center [38, 15] width 52 height 31
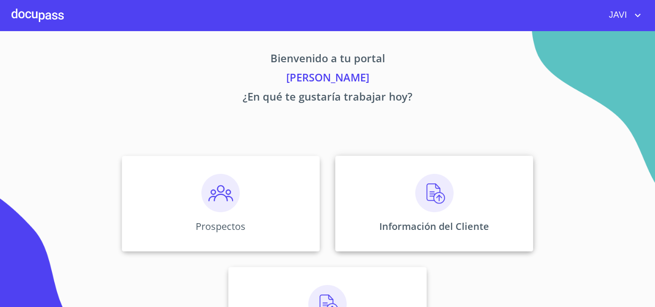
click at [429, 192] on img at bounding box center [434, 193] width 38 height 38
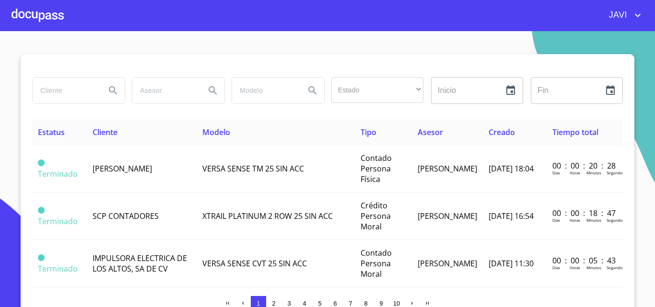
click at [34, 22] on div at bounding box center [38, 15] width 52 height 31
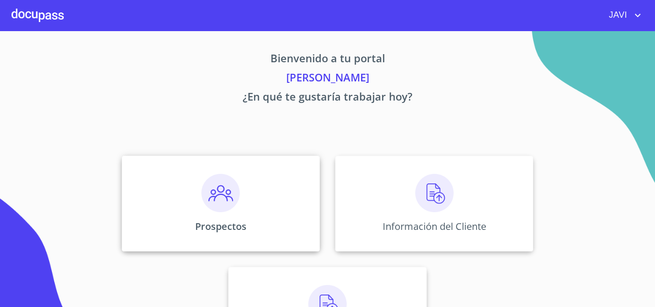
click at [208, 189] on img at bounding box center [220, 193] width 38 height 38
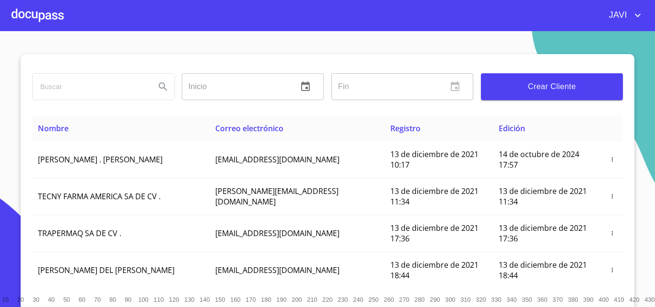
click at [552, 83] on span "Crear Cliente" at bounding box center [551, 86] width 127 height 13
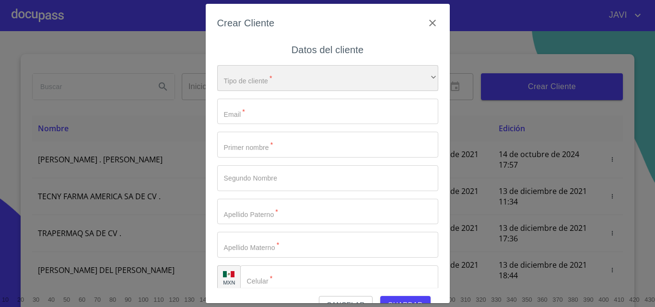
click at [292, 83] on div "​" at bounding box center [327, 78] width 221 height 26
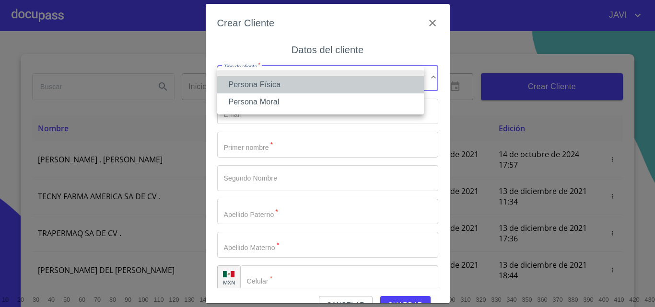
click at [267, 83] on li "Persona Física" at bounding box center [320, 84] width 207 height 17
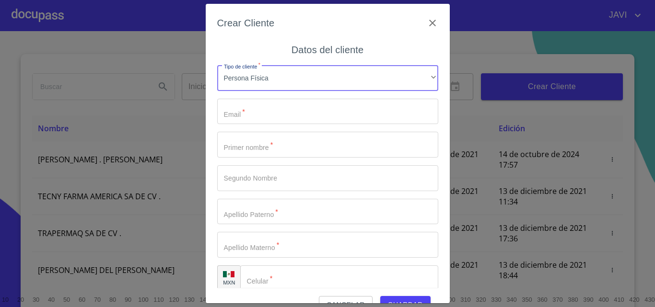
click at [259, 118] on input "Tipo de cliente   *" at bounding box center [327, 112] width 221 height 26
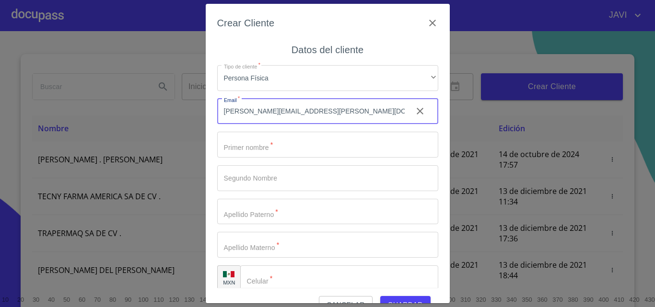
type input "[PERSON_NAME][EMAIL_ADDRESS][PERSON_NAME][DOMAIN_NAME]"
click at [266, 146] on input "Tipo de cliente   *" at bounding box center [327, 145] width 221 height 26
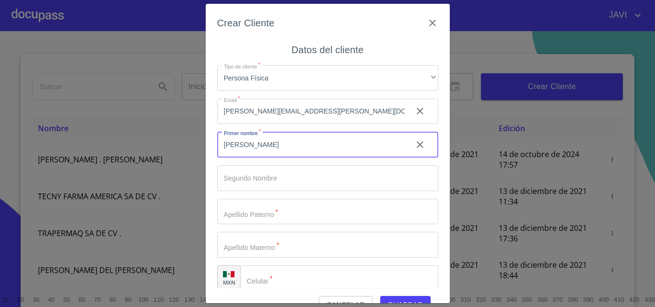
type input "[PERSON_NAME]"
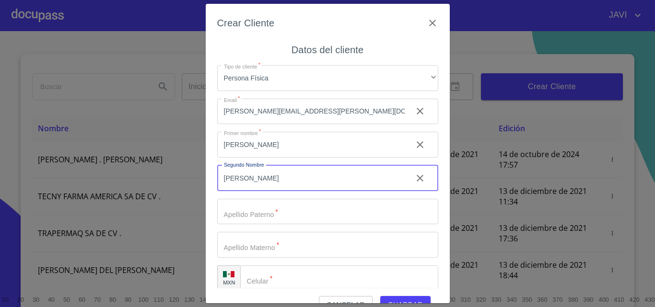
type input "[PERSON_NAME]"
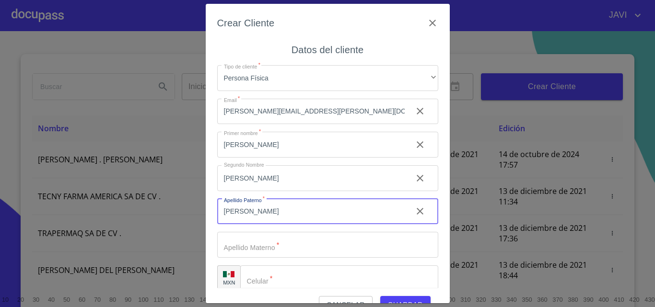
type input "[PERSON_NAME]"
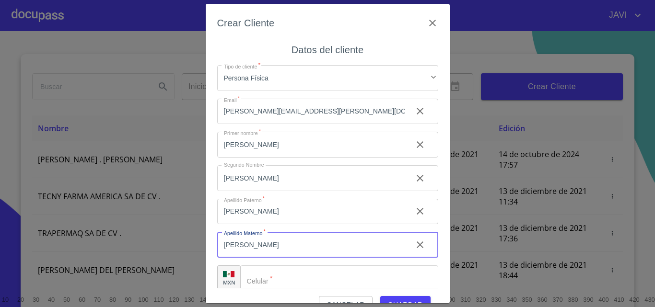
scroll to position [11, 0]
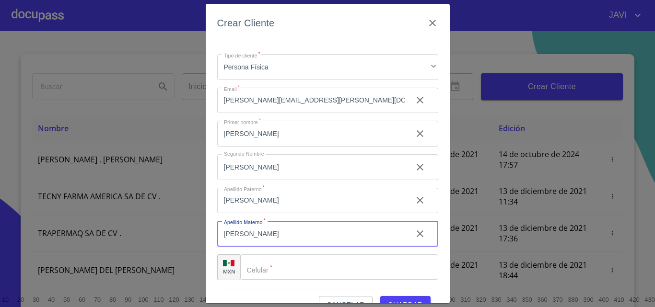
type input "[PERSON_NAME]"
click at [290, 270] on input "Tipo de cliente   *" at bounding box center [339, 267] width 198 height 26
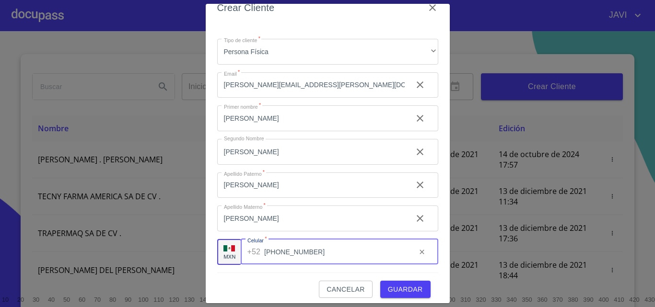
scroll to position [22, 0]
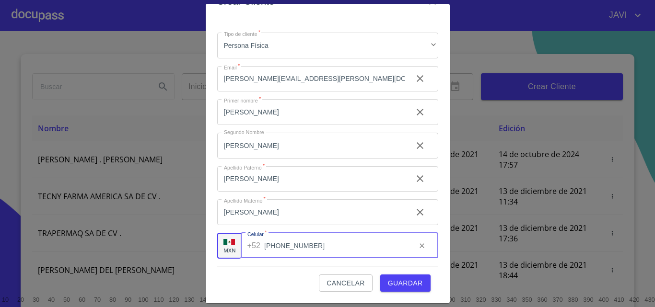
type input "[PHONE_NUMBER]"
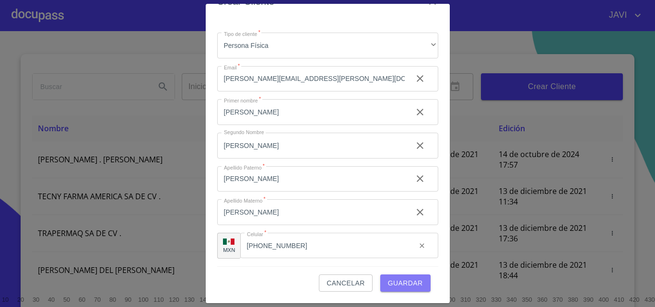
click at [393, 287] on span "Guardar" at bounding box center [405, 283] width 35 height 12
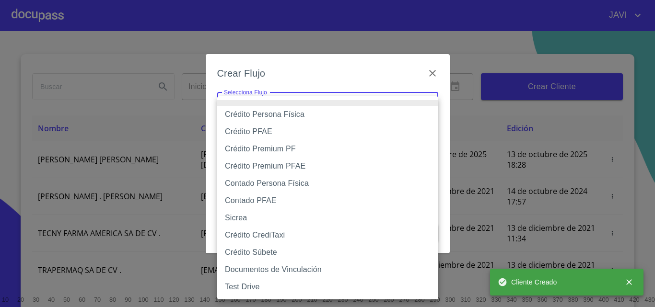
click at [277, 105] on body "JAVI Inicio ​ Fin ​ Crear Cliente Nombre Correo electrónico Registro Edición [P…" at bounding box center [327, 153] width 655 height 307
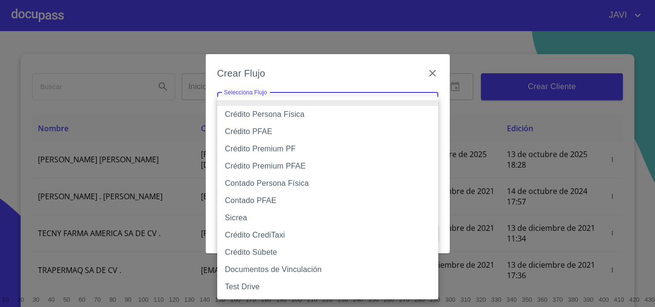
click at [262, 184] on li "Contado Persona Física" at bounding box center [327, 183] width 221 height 17
type input "61b10eea9b8c202ad57ac5da"
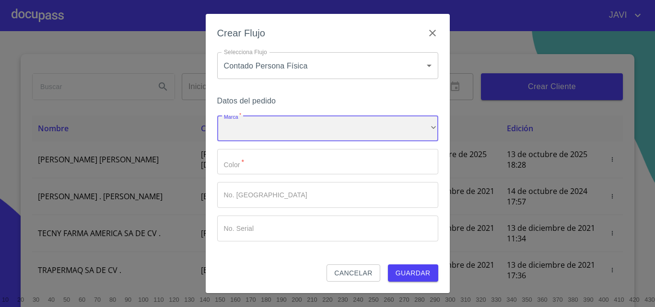
click at [257, 124] on div "​" at bounding box center [327, 128] width 221 height 26
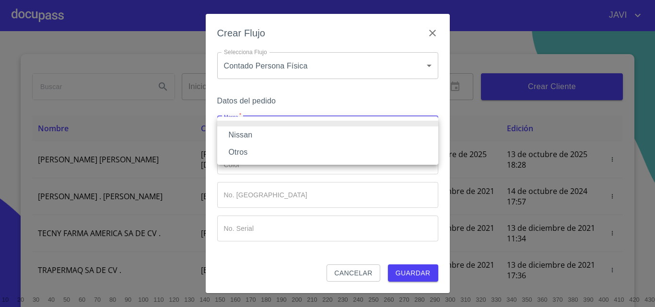
click at [242, 133] on li "Nissan" at bounding box center [327, 135] width 221 height 17
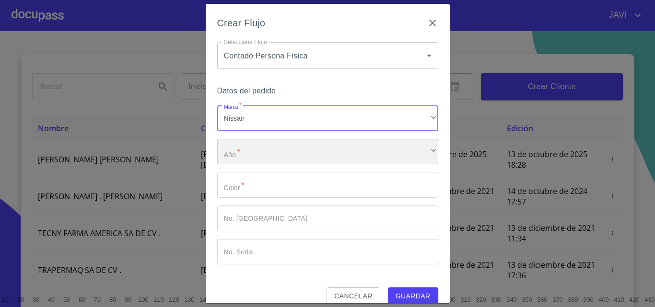
click at [253, 155] on div "​" at bounding box center [327, 152] width 221 height 26
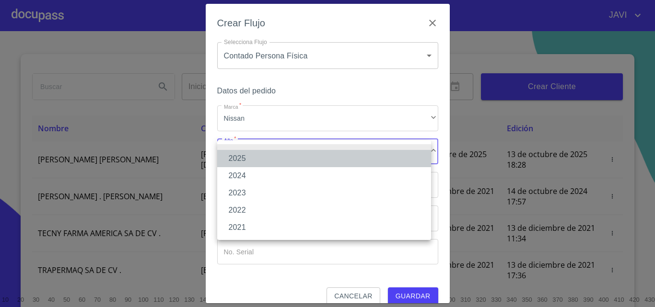
click at [246, 158] on li "2025" at bounding box center [324, 158] width 214 height 17
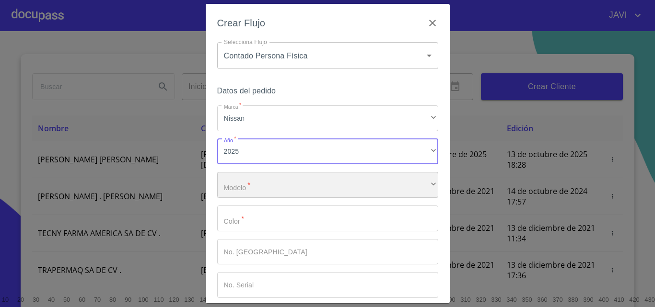
click at [246, 186] on div "​" at bounding box center [327, 185] width 221 height 26
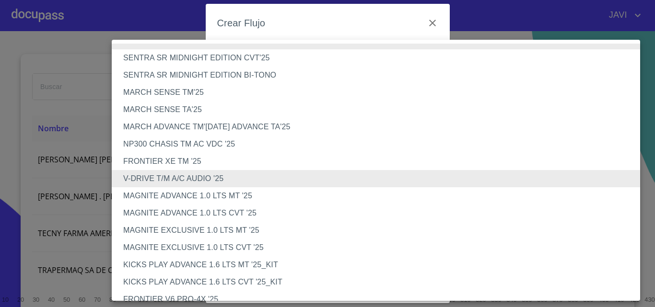
scroll to position [250, 0]
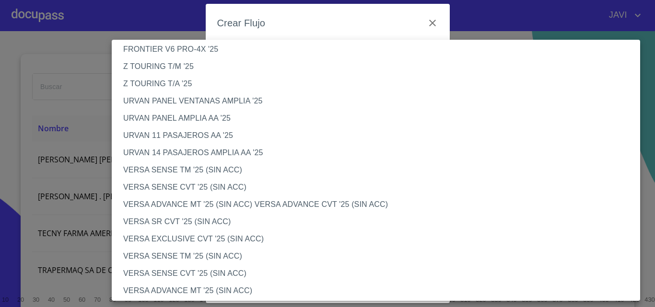
click at [229, 170] on li "VERSA SENSE TM '25 (SIN ACC)" at bounding box center [379, 169] width 535 height 17
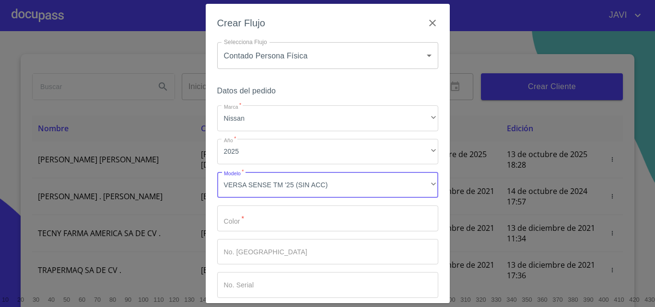
click at [249, 219] on input "Marca   *" at bounding box center [327, 219] width 221 height 26
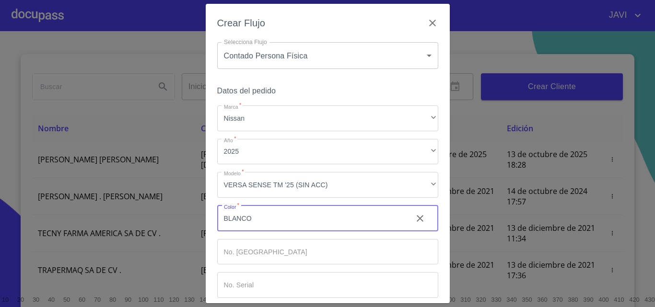
type input "BLANCO"
click at [256, 255] on input "Marca   *" at bounding box center [327, 252] width 221 height 26
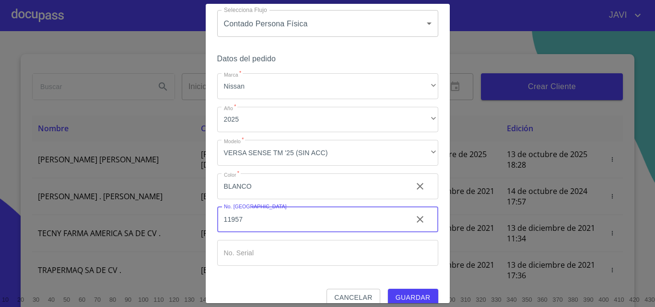
scroll to position [46, 0]
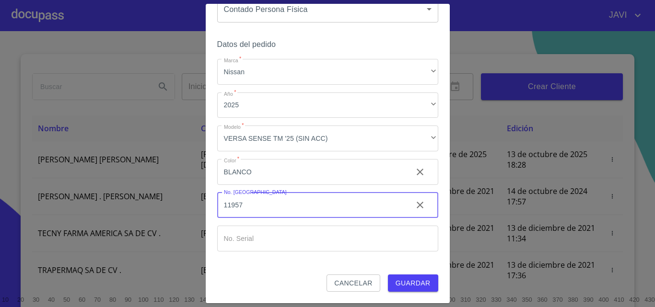
type input "11957"
click at [412, 283] on span "Guardar" at bounding box center [412, 283] width 35 height 12
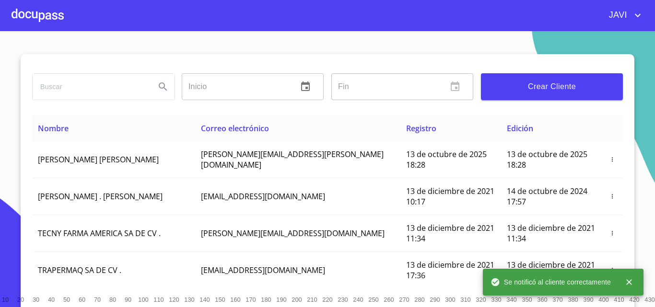
click at [27, 13] on div at bounding box center [38, 15] width 52 height 31
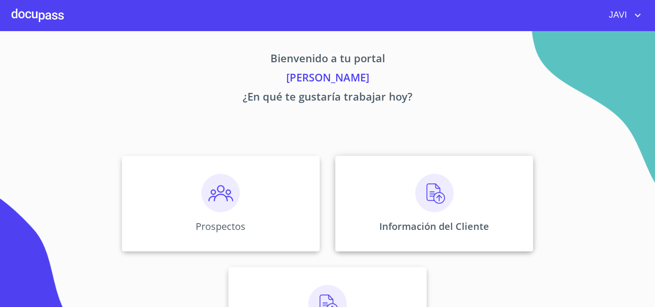
click at [432, 193] on img at bounding box center [434, 193] width 38 height 38
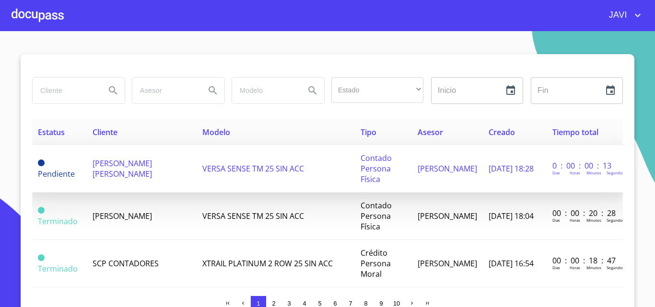
click at [152, 162] on span "[PERSON_NAME] [PERSON_NAME]" at bounding box center [121, 168] width 59 height 21
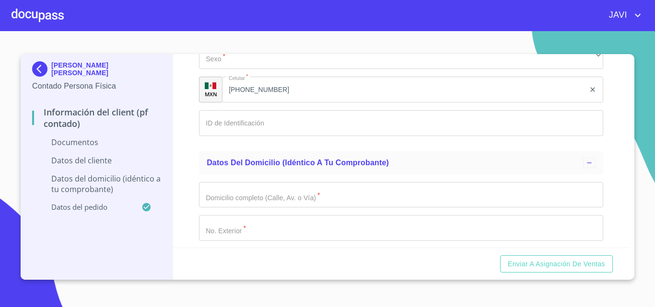
scroll to position [1581, 0]
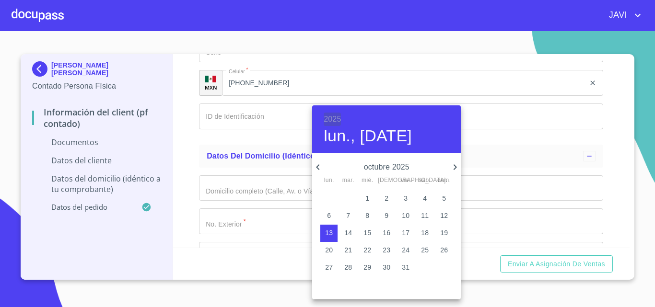
click at [331, 118] on h6 "2025" at bounding box center [331, 119] width 17 height 13
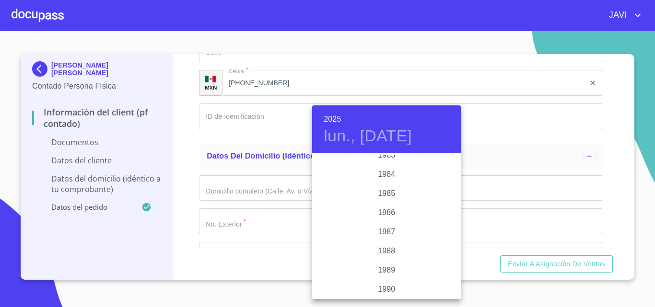
scroll to position [1106, 0]
click at [383, 229] on div "1986" at bounding box center [386, 227] width 149 height 19
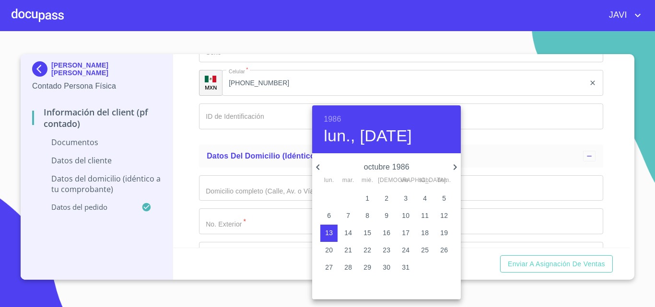
click at [455, 167] on icon "button" at bounding box center [455, 167] width 12 height 12
click at [318, 168] on icon "button" at bounding box center [317, 167] width 3 height 6
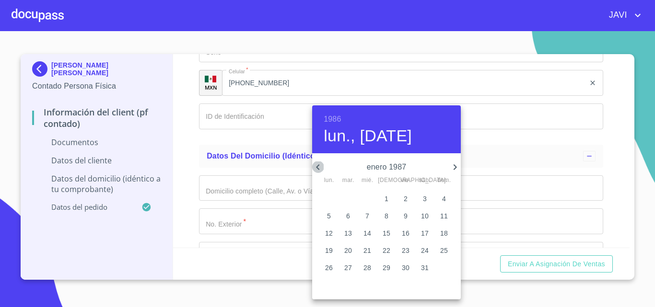
click at [318, 168] on icon "button" at bounding box center [317, 167] width 3 height 6
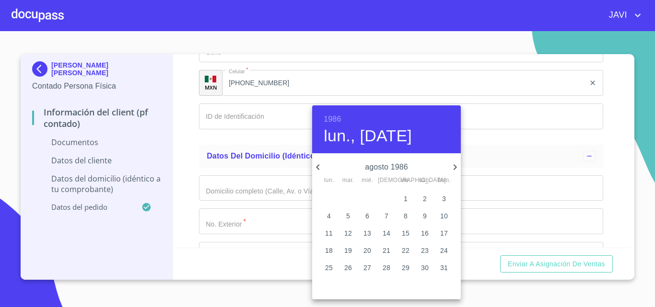
click at [318, 168] on icon "button" at bounding box center [317, 167] width 3 height 6
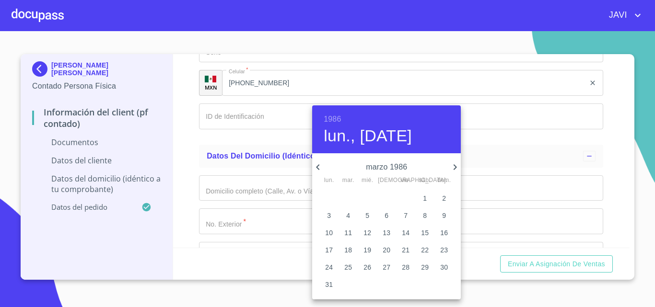
click at [318, 168] on icon "button" at bounding box center [317, 167] width 3 height 6
drag, startPoint x: 350, startPoint y: 232, endPoint x: 350, endPoint y: 222, distance: 9.6
click at [350, 231] on p "11" at bounding box center [348, 233] width 8 height 10
type input "11 de feb. de 1986"
click at [196, 166] on div at bounding box center [327, 153] width 655 height 307
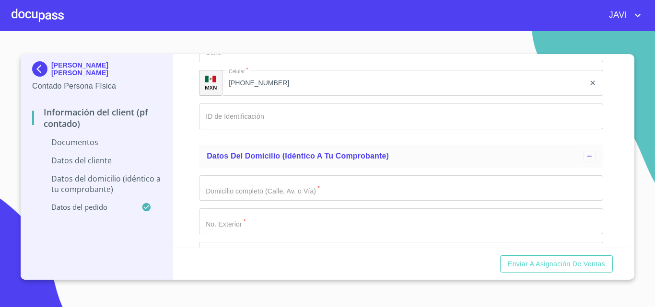
click at [227, 159] on div "[DATE], [DATE] febrero 1986 lun. mar. mié. jue. vie. sáb. dom. 27 28 29 30 31 1…" at bounding box center [327, 153] width 655 height 307
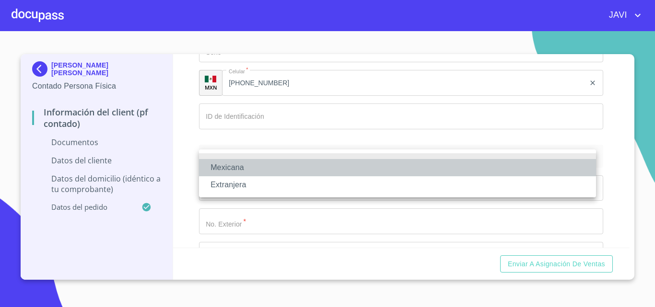
click at [234, 170] on li "Mexicana" at bounding box center [397, 167] width 397 height 17
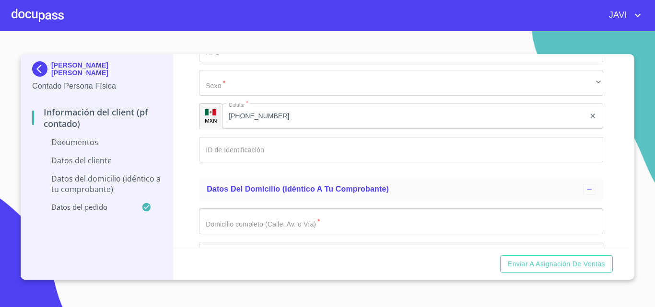
type input "[GEOGRAPHIC_DATA]"
click at [193, 212] on div "Información del Client (PF contado) Documentos Documento de identificación   * …" at bounding box center [401, 151] width 457 height 194
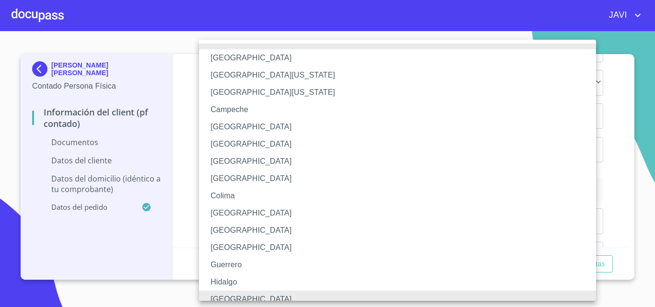
scroll to position [7, 0]
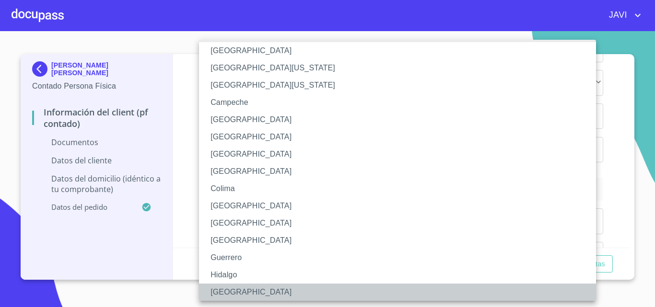
click at [222, 289] on li "[GEOGRAPHIC_DATA]" at bounding box center [401, 292] width 404 height 17
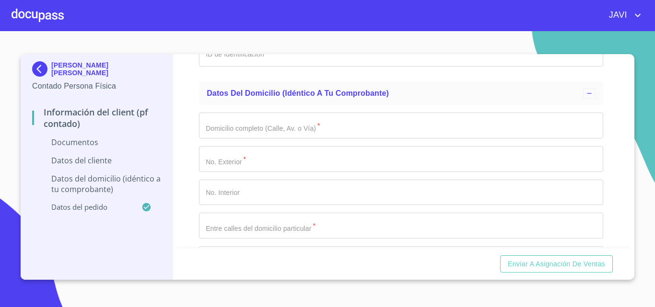
scroll to position [1725, 0]
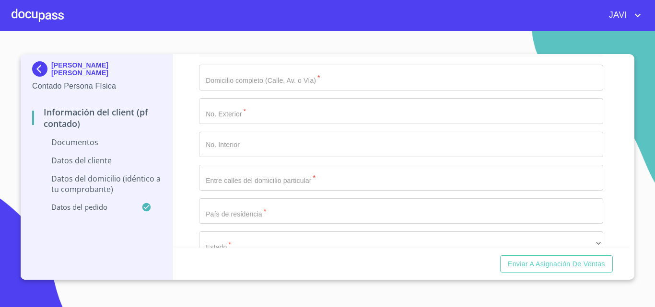
type input "JICL860211MJCMRR07"
type input "JICL860211"
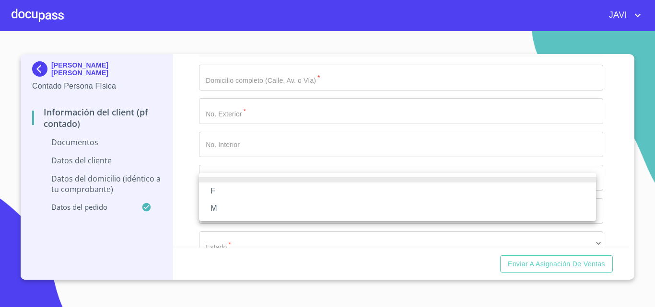
click at [223, 191] on li "F" at bounding box center [397, 191] width 397 height 17
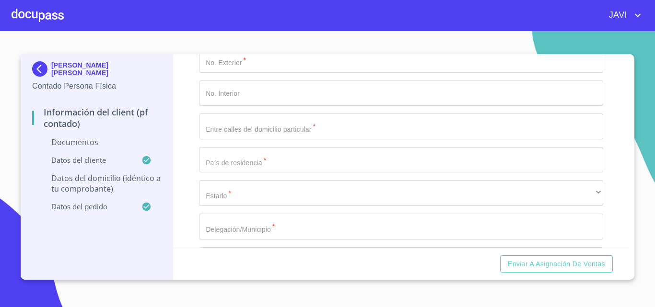
scroll to position [1821, 0]
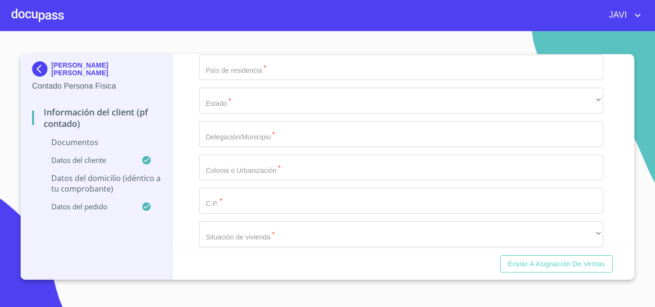
scroll to position [1965, 0]
type input "1449347709"
type input "PRIV [GEOGRAPHIC_DATA][PERSON_NAME]"
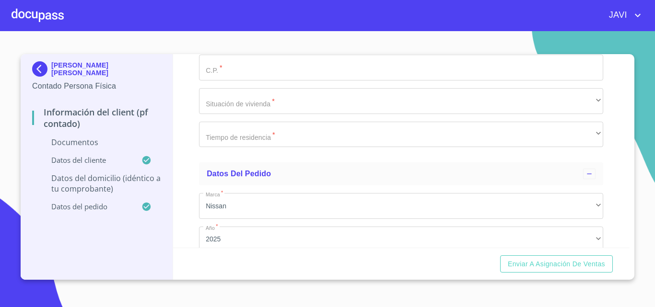
scroll to position [2013, 0]
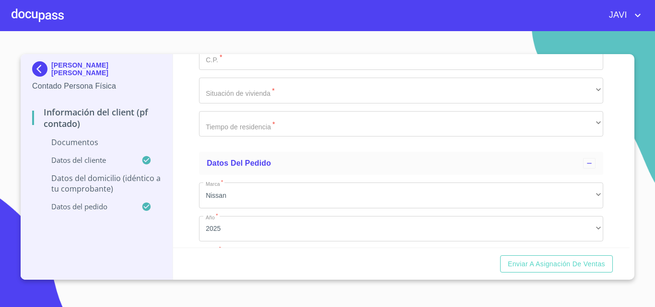
type input "1"
type input "[GEOGRAPHIC_DATA]"
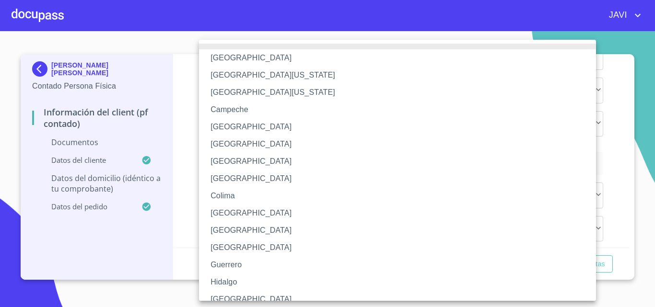
scroll to position [7, 0]
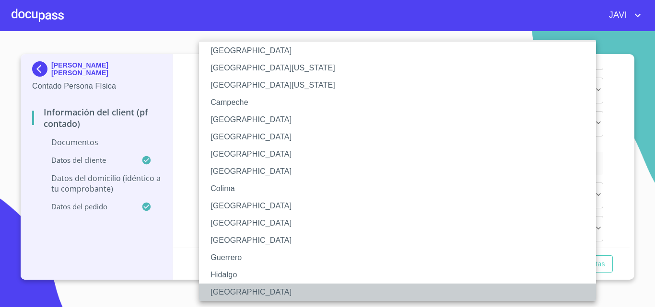
click at [224, 289] on li "[GEOGRAPHIC_DATA]" at bounding box center [401, 292] width 404 height 17
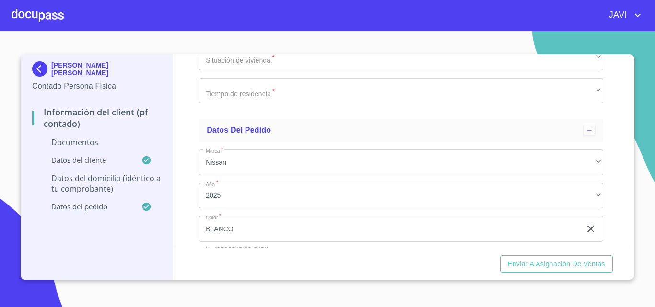
scroll to position [2061, 0]
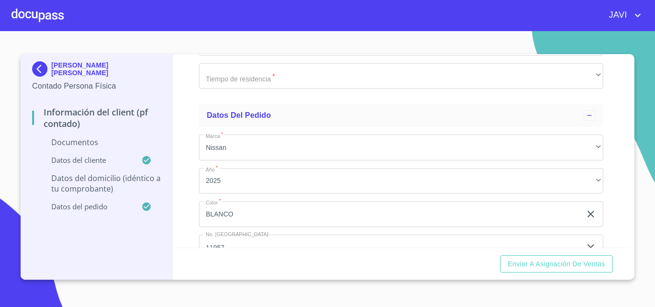
type input "TAPALPA"
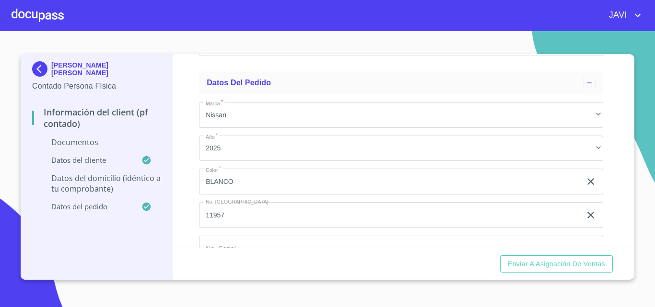
scroll to position [2109, 0]
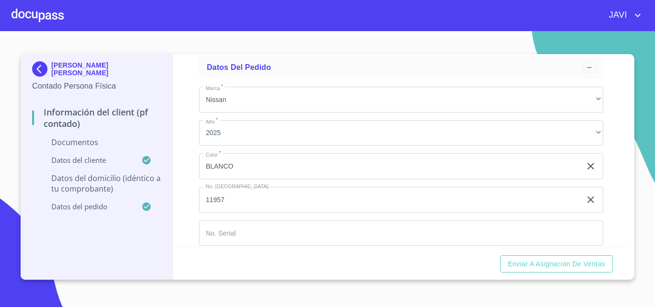
type input "TAPALPA"
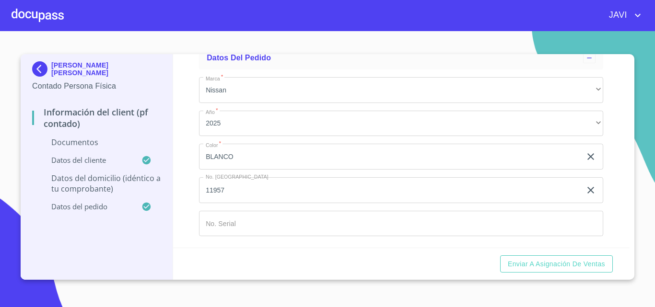
scroll to position [2156, 0]
type input "49340"
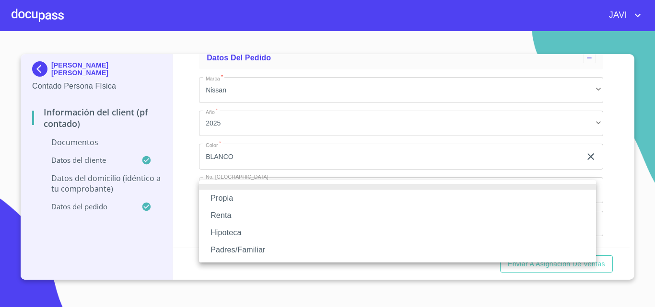
click at [223, 193] on li "Propia" at bounding box center [397, 198] width 397 height 17
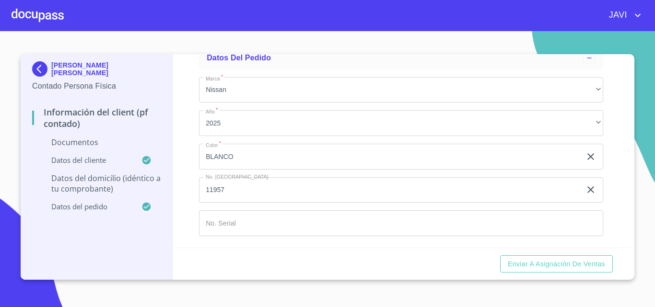
scroll to position [2252, 0]
type input "$2,500,000"
click at [237, 31] on div "​" at bounding box center [401, 18] width 404 height 26
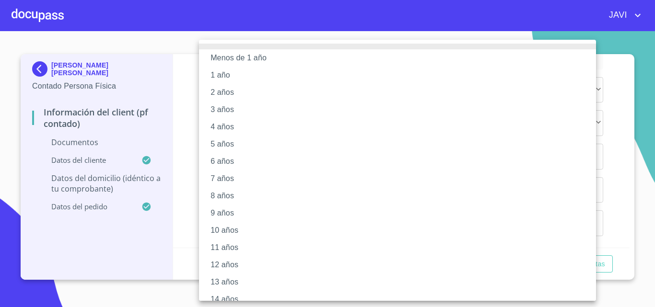
drag, startPoint x: 226, startPoint y: 232, endPoint x: 216, endPoint y: 210, distance: 24.9
click at [226, 233] on li "10 años" at bounding box center [401, 230] width 404 height 17
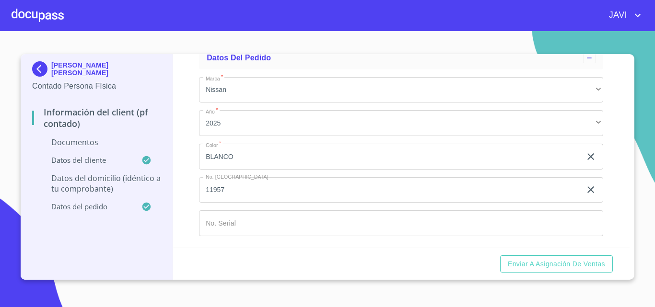
scroll to position [2396, 0]
click at [222, 222] on input "Documento de identificación   *" at bounding box center [401, 223] width 404 height 26
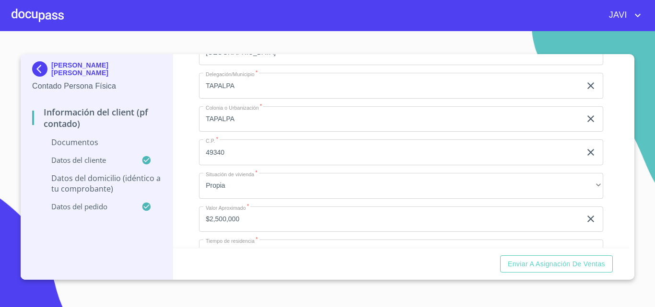
type input "[US_VEHICLE_IDENTIFICATION_NUMBER]"
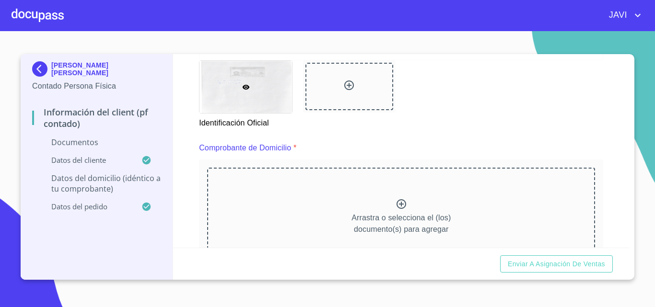
scroll to position [480, 0]
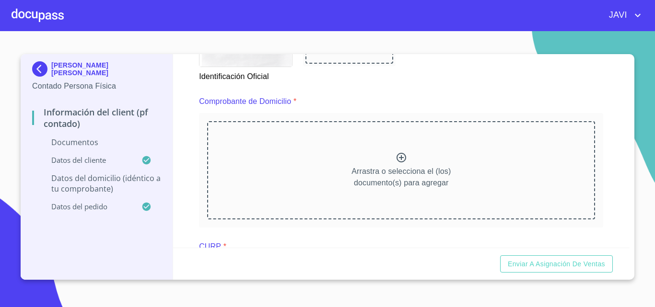
type input "SIERRA LOS PINOS Y [PERSON_NAME]"
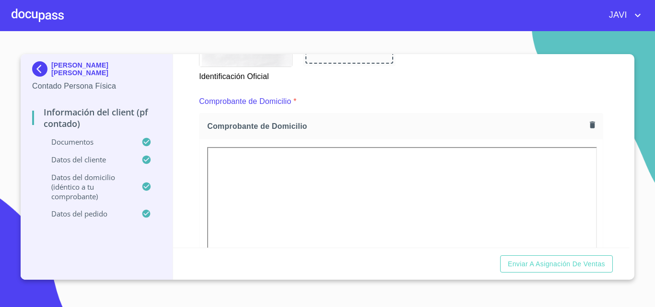
scroll to position [528, 0]
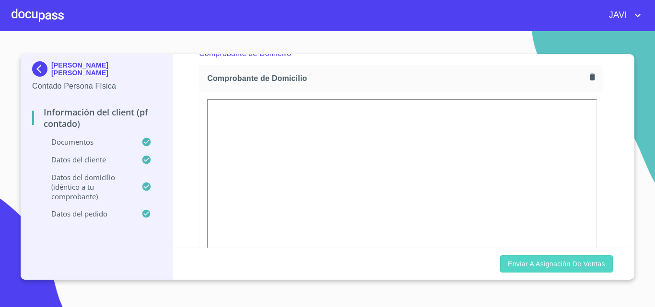
click at [575, 263] on span "Enviar a Asignación de Ventas" at bounding box center [555, 264] width 97 height 12
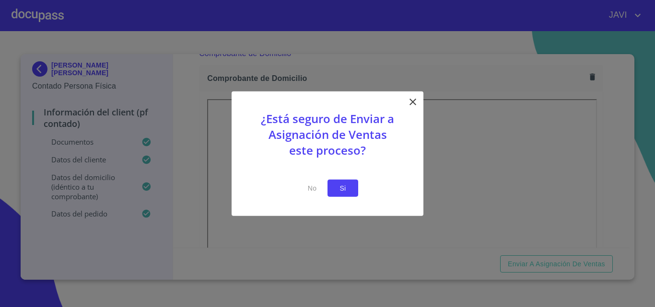
click at [335, 189] on span "Si" at bounding box center [342, 188] width 15 height 12
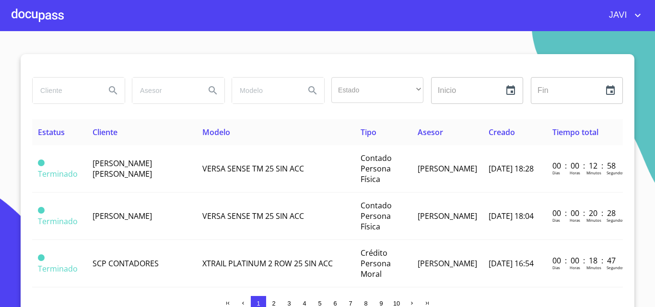
click at [639, 14] on icon "account of current user" at bounding box center [638, 16] width 12 height 12
click at [629, 17] on li "Salir" at bounding box center [627, 20] width 31 height 17
